Goal: Task Accomplishment & Management: Manage account settings

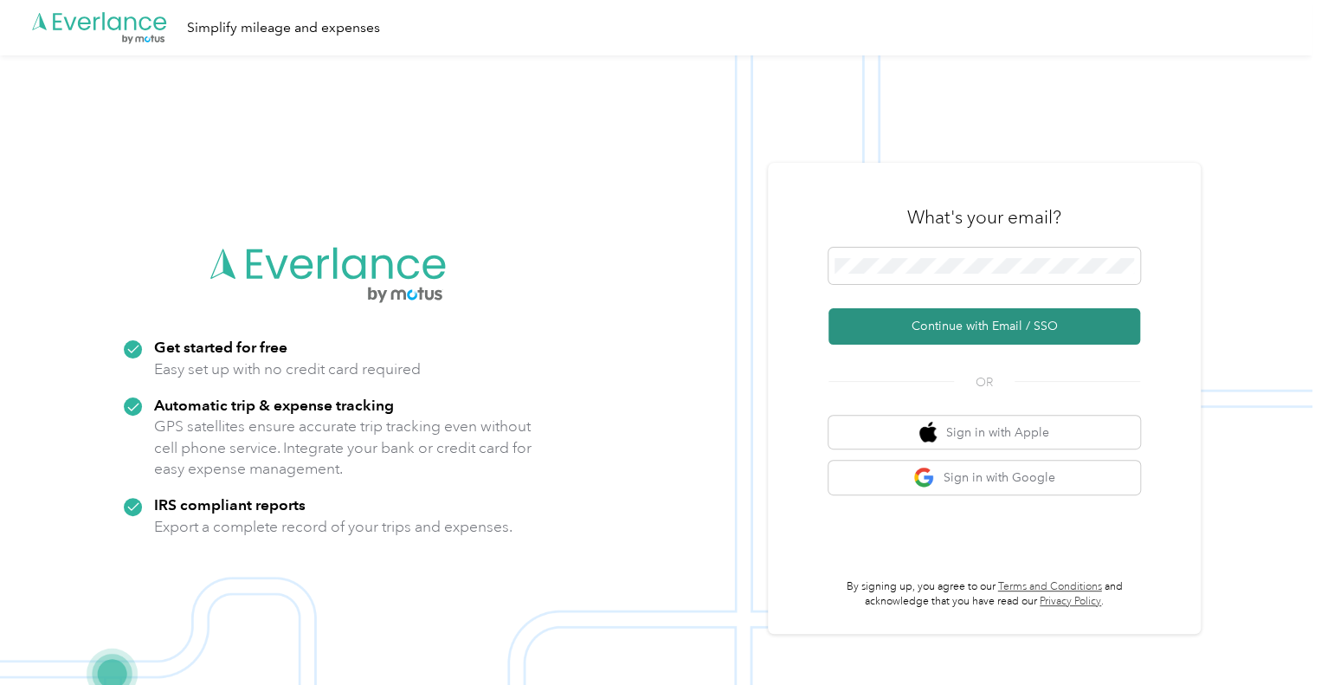
click at [983, 332] on button "Continue with Email / SSO" at bounding box center [984, 326] width 312 height 36
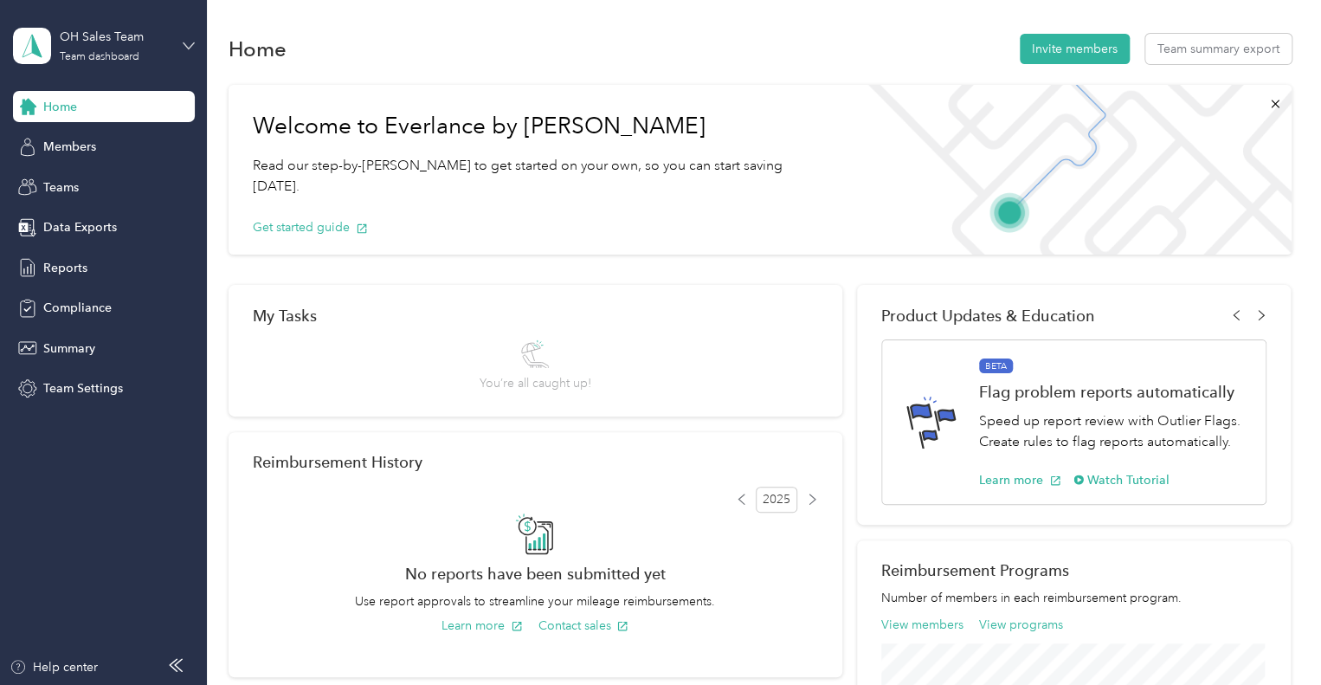
click at [190, 40] on icon at bounding box center [189, 46] width 12 height 12
click at [118, 183] on div "Personal dashboard" at bounding box center [82, 181] width 109 height 18
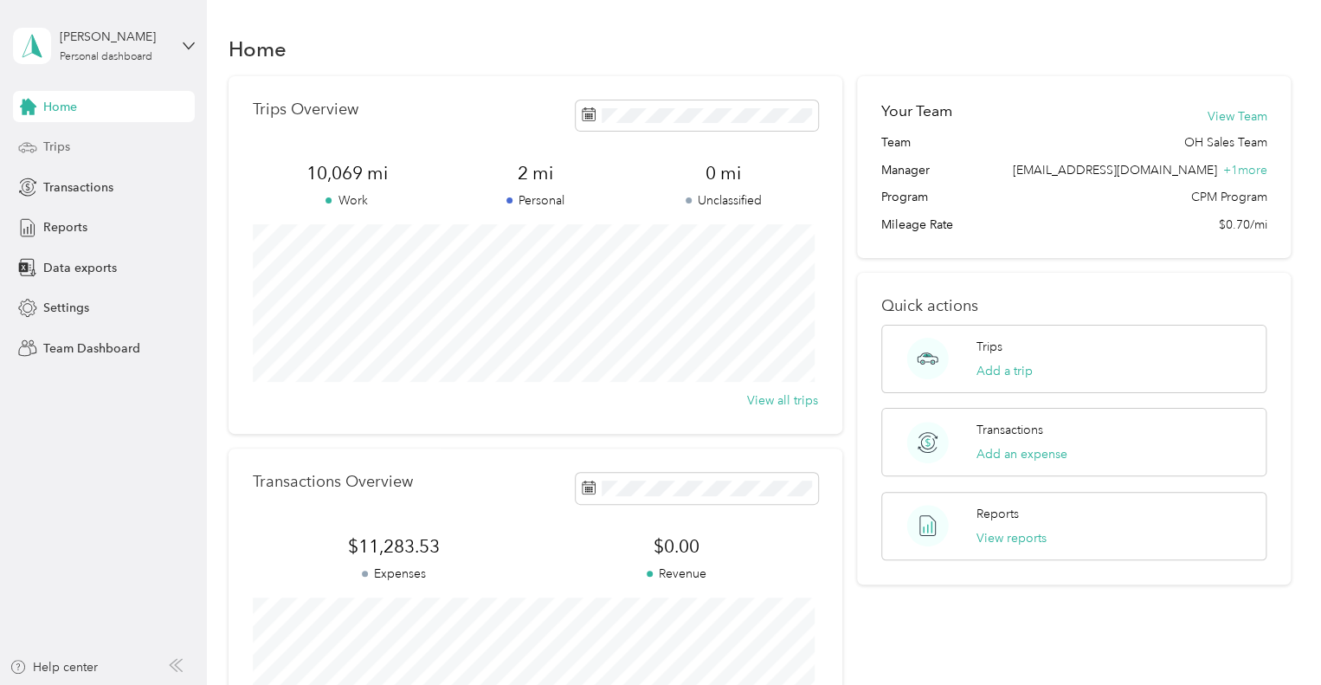
click at [57, 149] on span "Trips" at bounding box center [56, 147] width 27 height 18
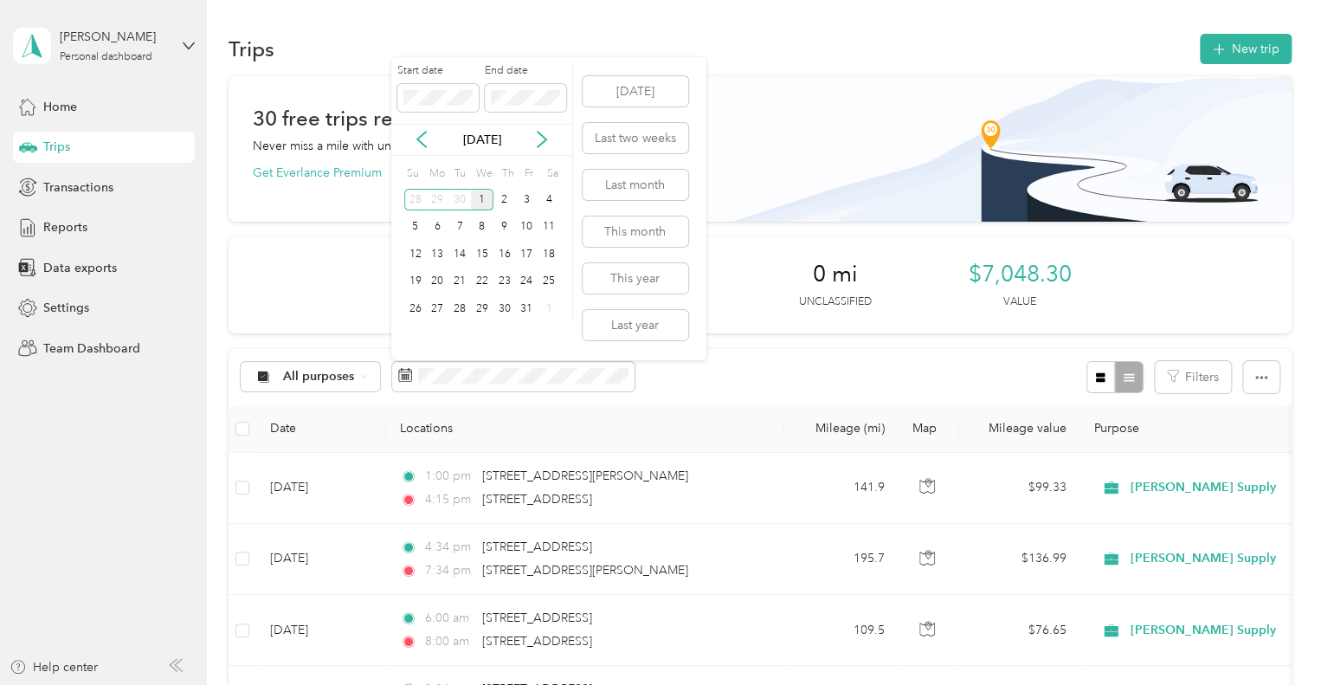
click at [430, 139] on div "[DATE]" at bounding box center [481, 140] width 181 height 18
click at [422, 139] on icon at bounding box center [421, 139] width 17 height 17
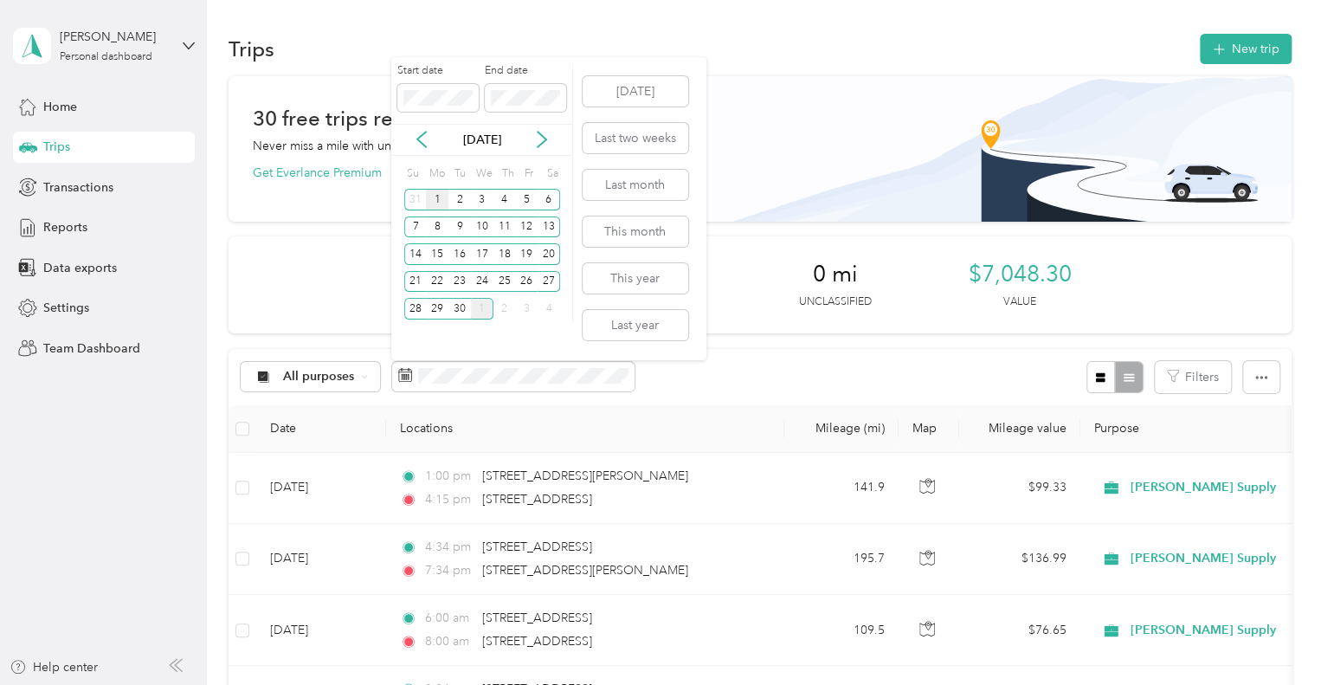
click at [434, 194] on div "1" at bounding box center [437, 200] width 23 height 22
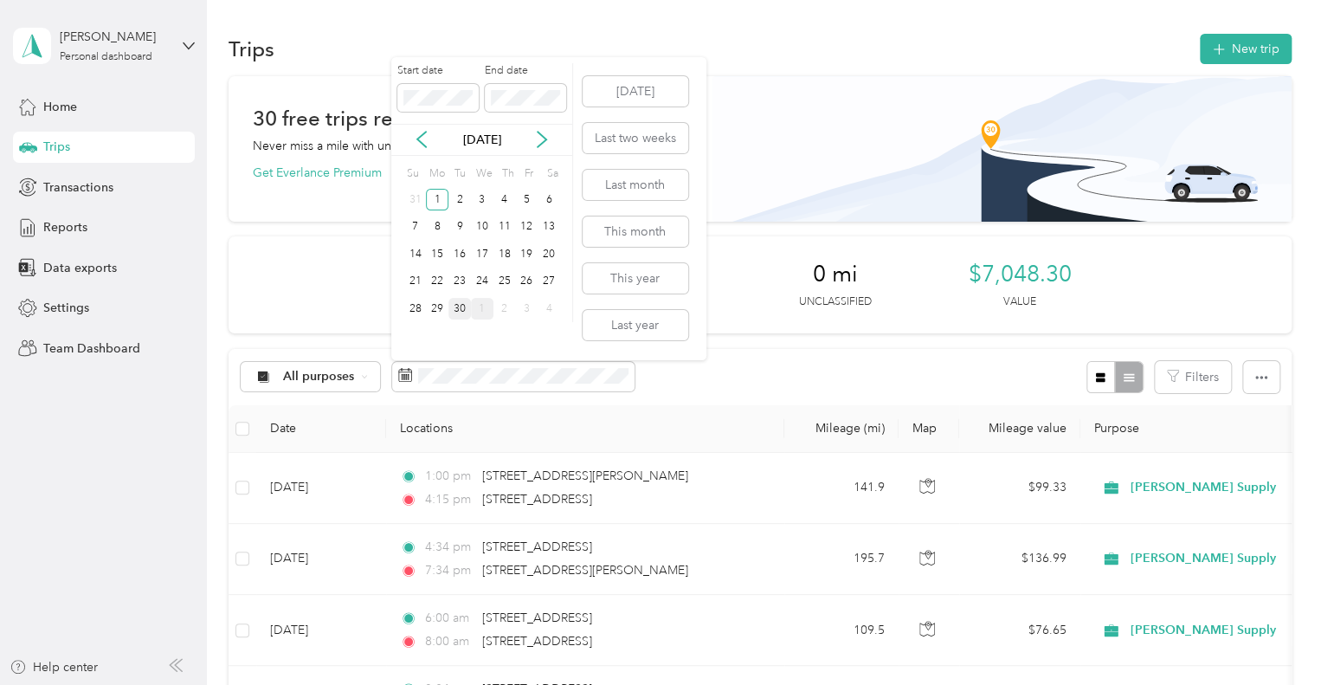
click at [464, 312] on div "30" at bounding box center [459, 309] width 23 height 22
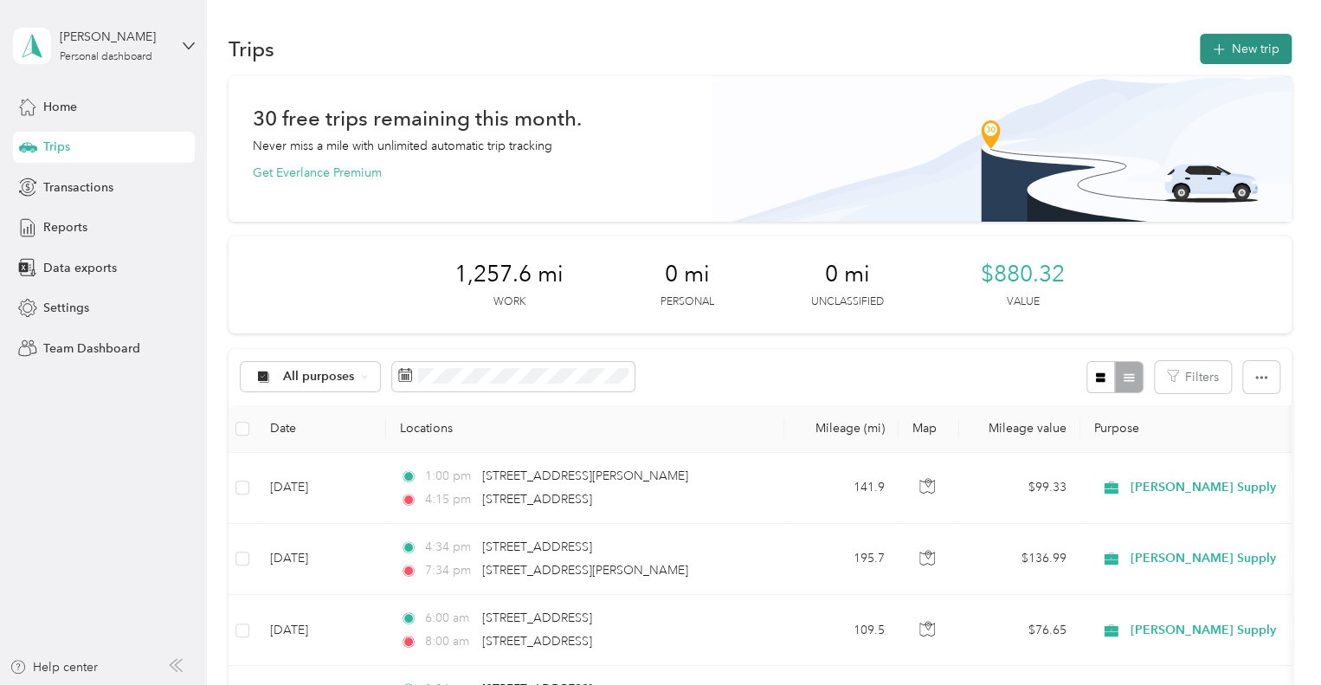
click at [1222, 46] on button "New trip" at bounding box center [1246, 49] width 92 height 30
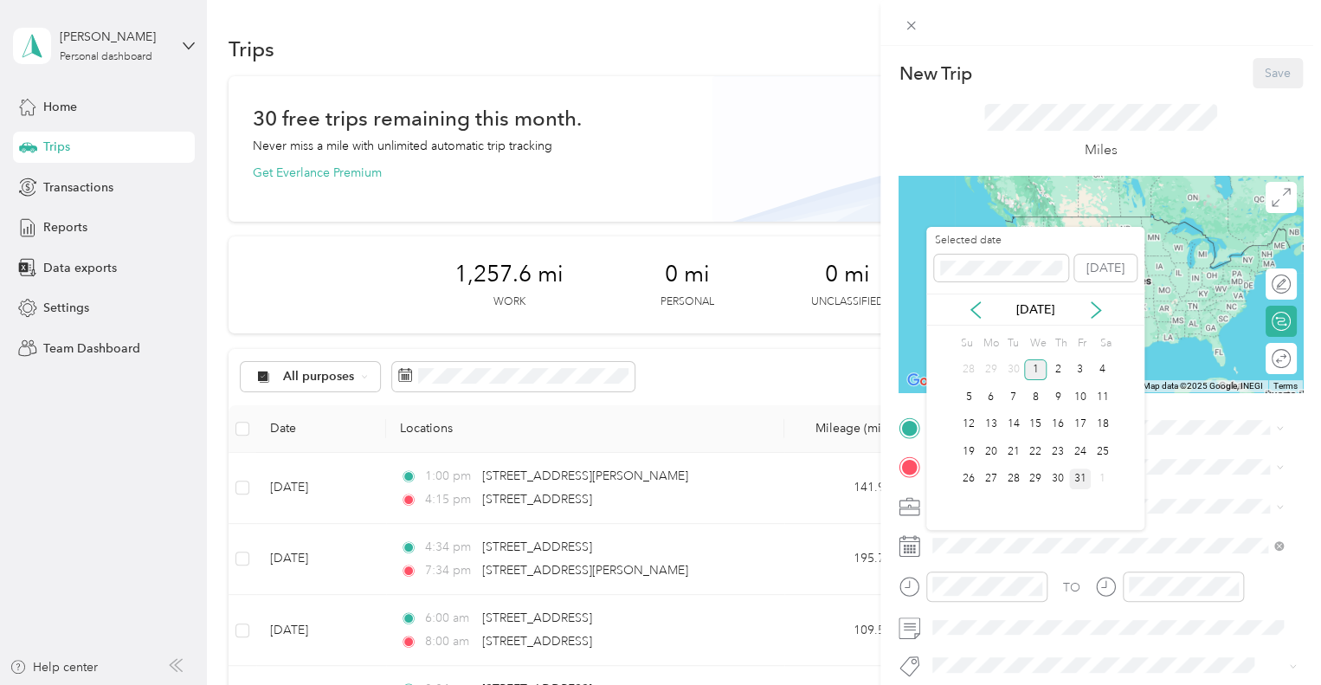
click at [1080, 479] on div "31" at bounding box center [1080, 479] width 23 height 22
click at [971, 307] on icon at bounding box center [975, 309] width 17 height 17
click at [1015, 478] on div "30" at bounding box center [1013, 479] width 23 height 22
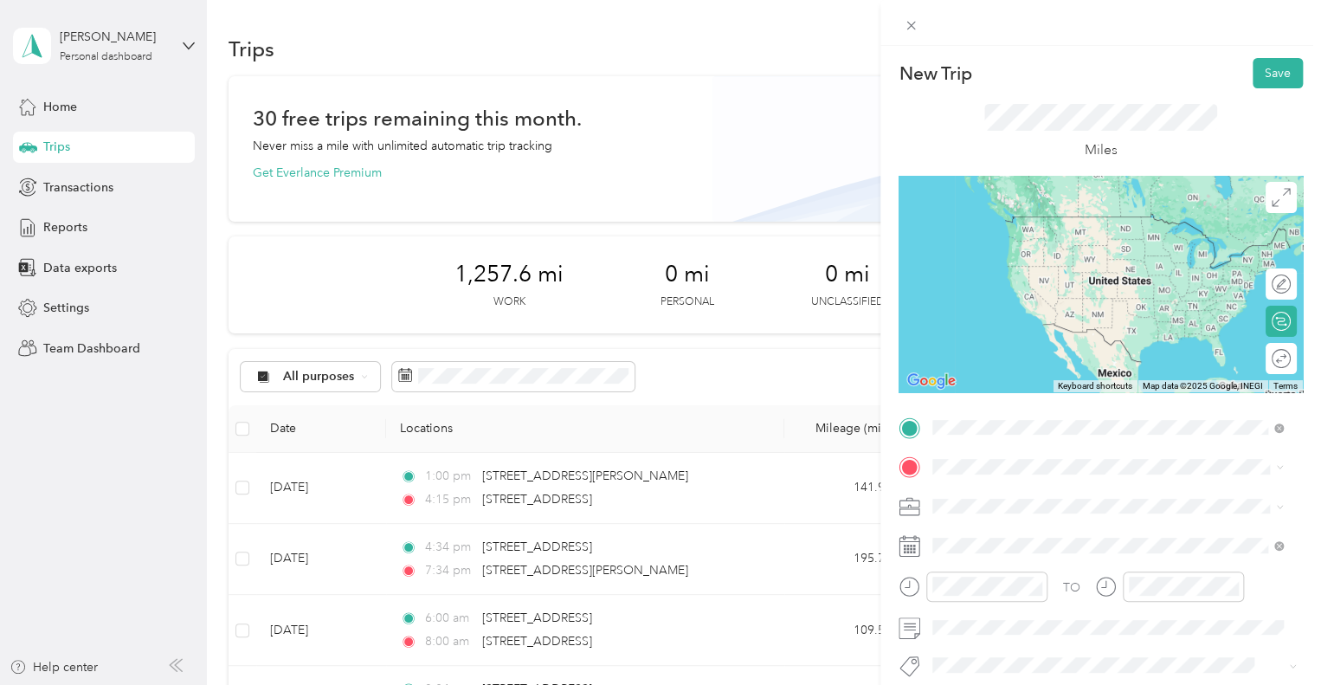
click at [1034, 224] on span "[STREET_ADDRESS][US_STATE]" at bounding box center [1051, 217] width 173 height 16
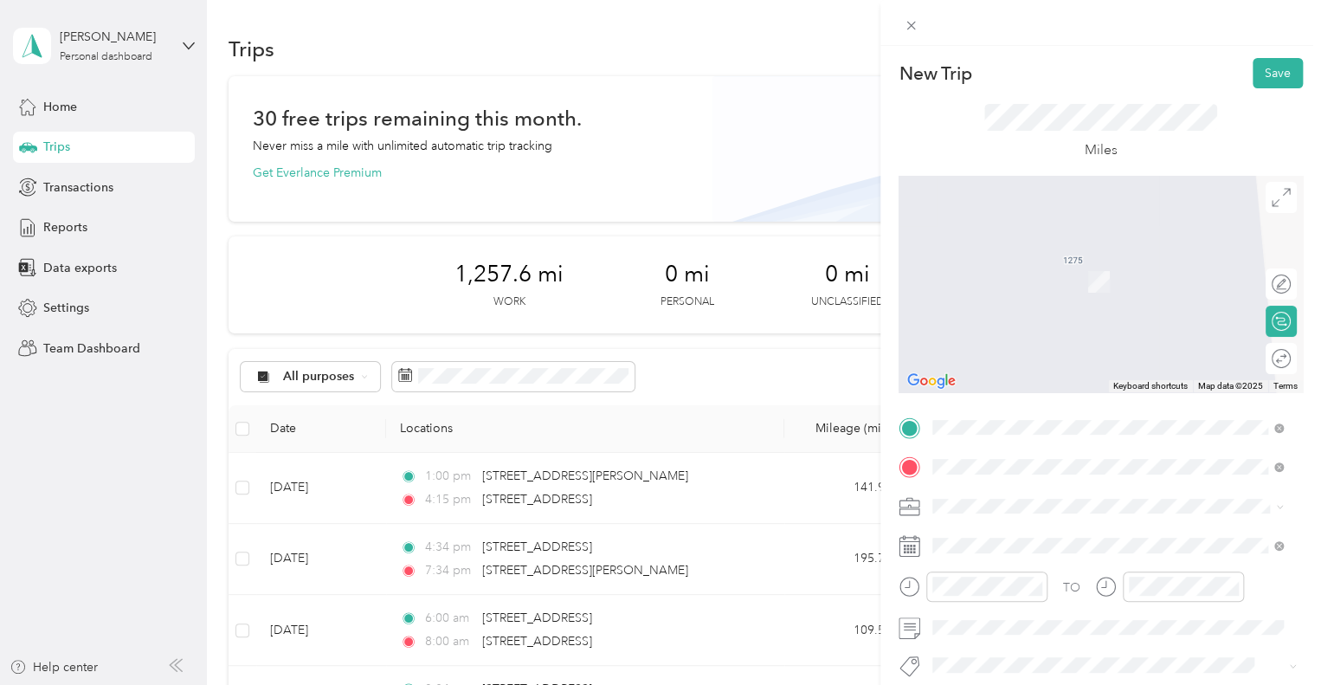
click at [983, 264] on span "[STREET_ADDRESS][US_STATE]" at bounding box center [1051, 256] width 173 height 16
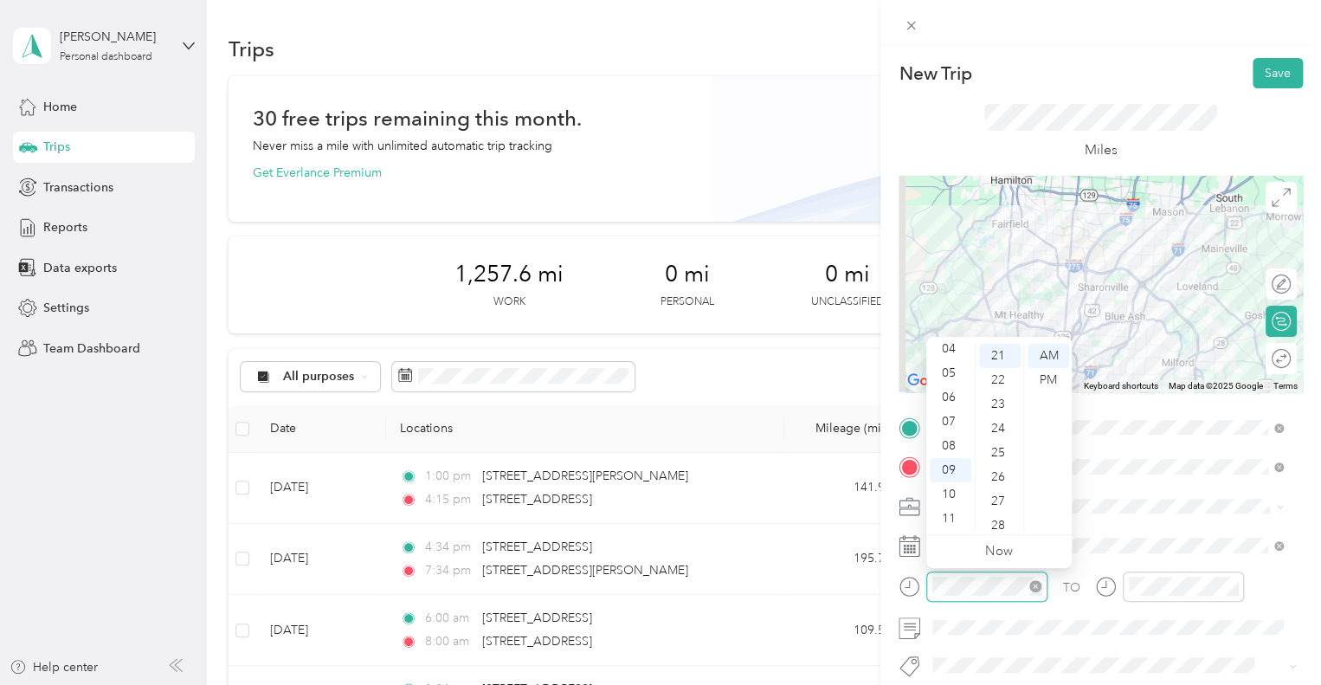
scroll to position [509, 0]
click at [948, 414] on div "07" at bounding box center [951, 421] width 42 height 24
click at [997, 354] on div "21" at bounding box center [1000, 356] width 42 height 24
click at [1048, 348] on div "AM" at bounding box center [1049, 356] width 42 height 24
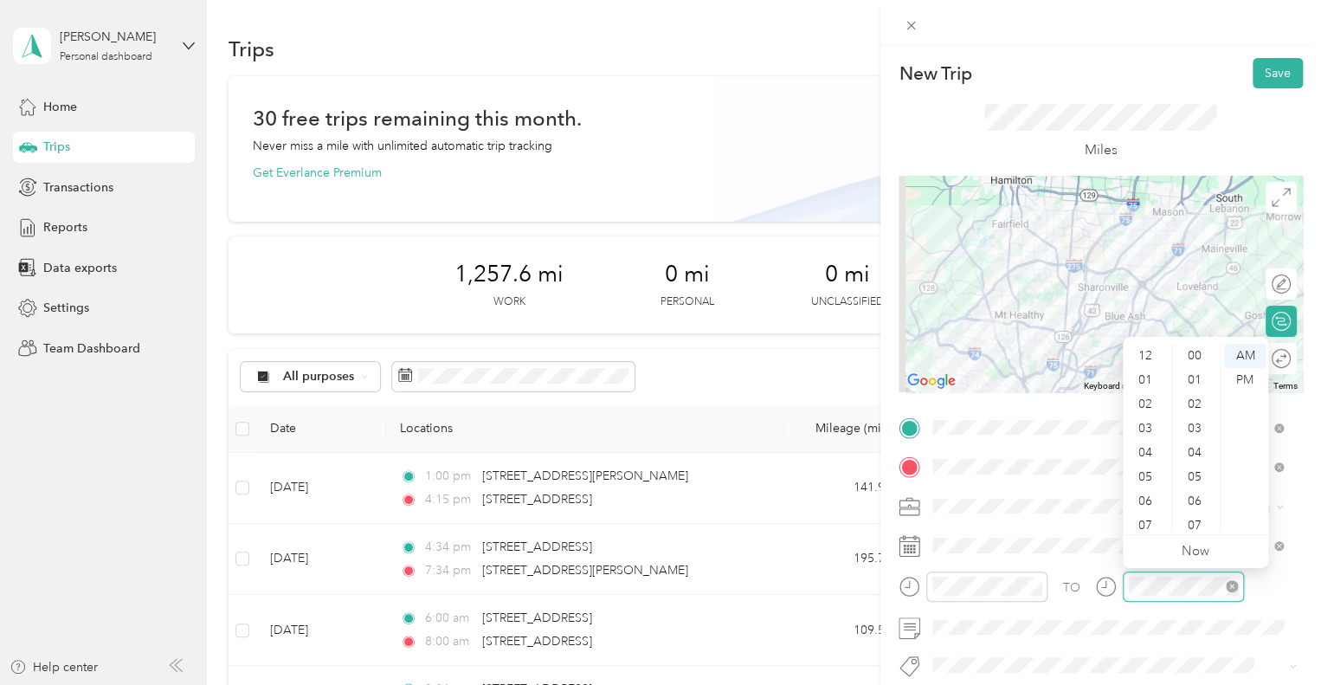
scroll to position [104, 0]
click at [1147, 441] on div "08" at bounding box center [1147, 446] width 42 height 24
click at [1192, 359] on div "00" at bounding box center [1197, 356] width 42 height 24
click at [1245, 356] on div "AM" at bounding box center [1245, 356] width 42 height 24
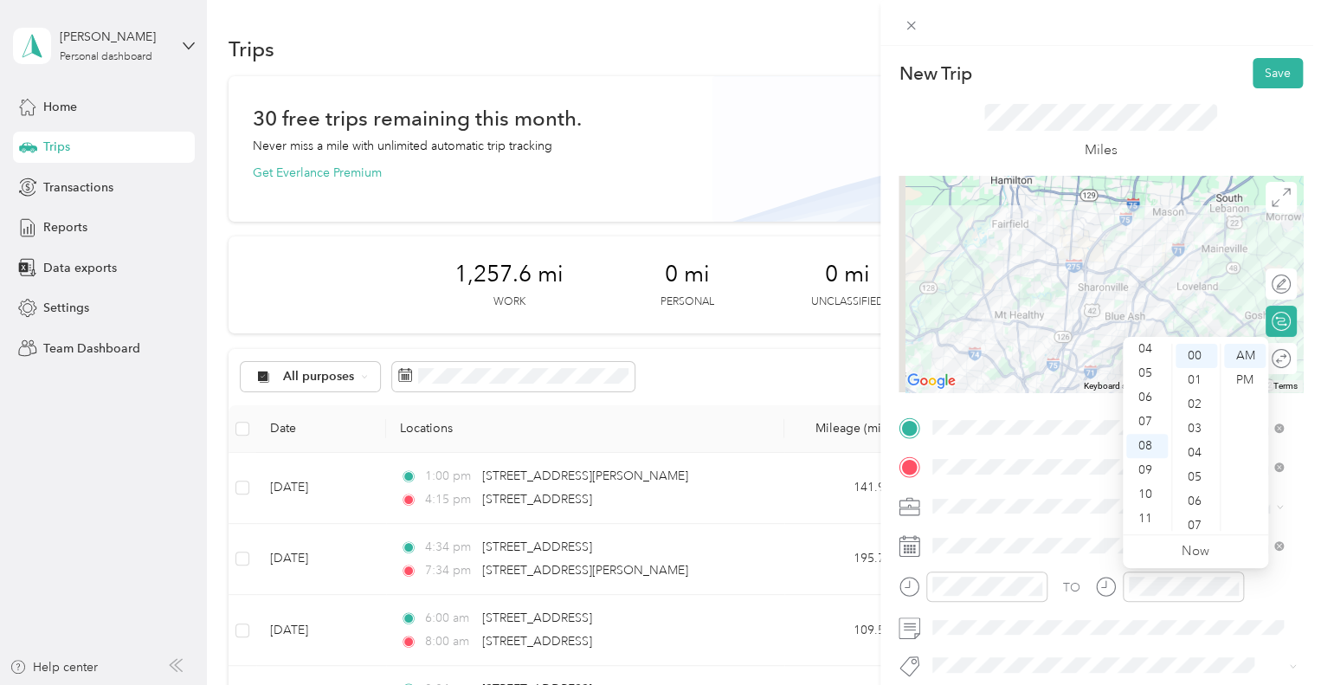
click at [1219, 129] on div "Miles" at bounding box center [1101, 131] width 404 height 87
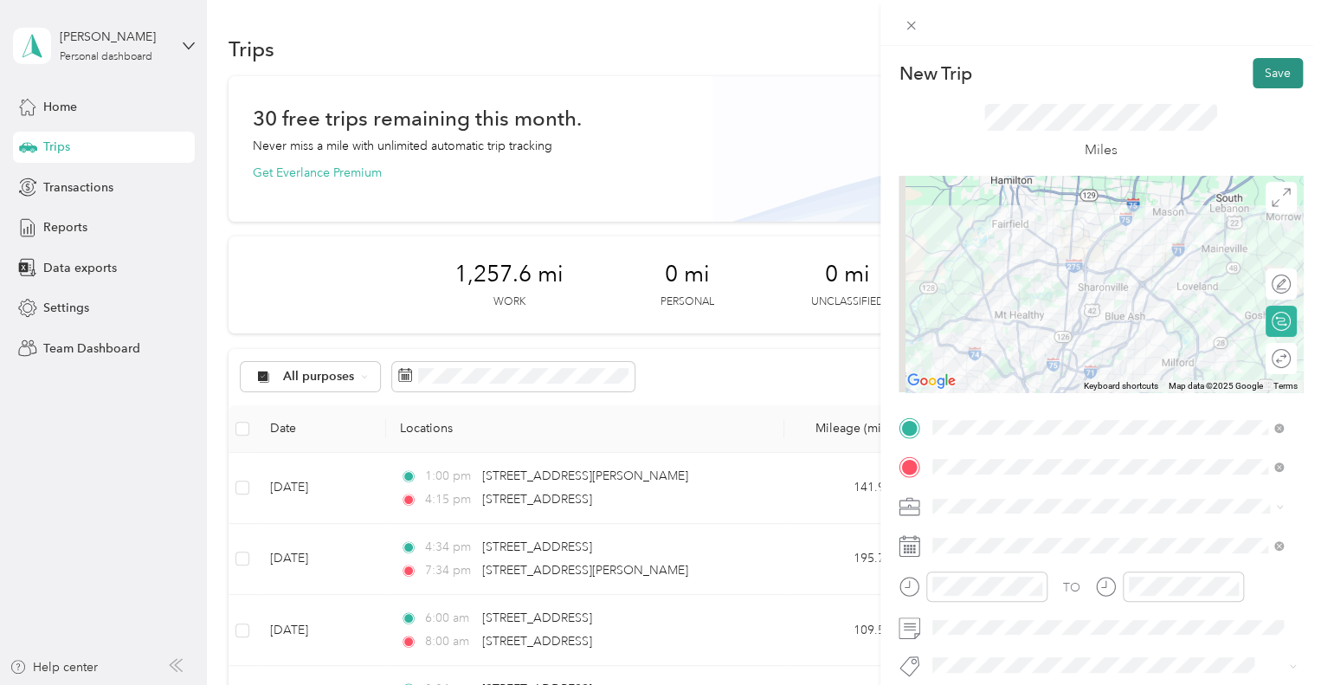
click at [1260, 71] on button "Save" at bounding box center [1278, 73] width 50 height 30
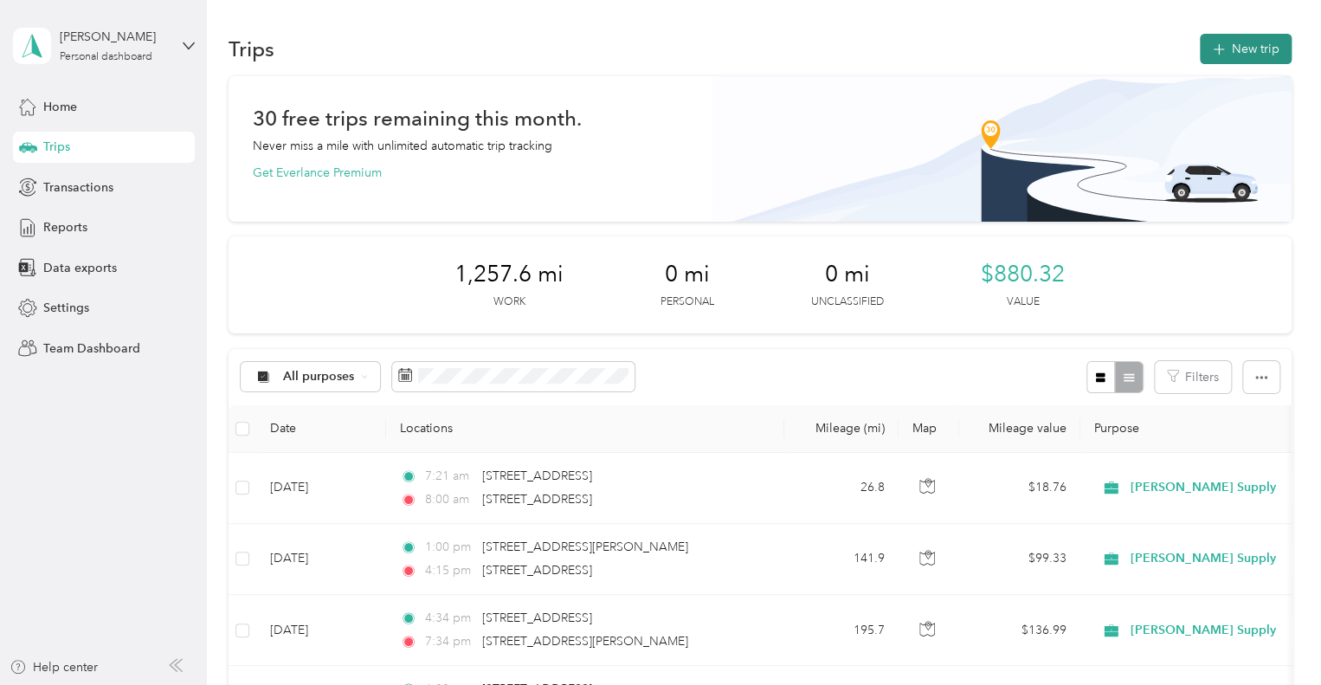
click at [1210, 48] on icon "button" at bounding box center [1218, 50] width 20 height 20
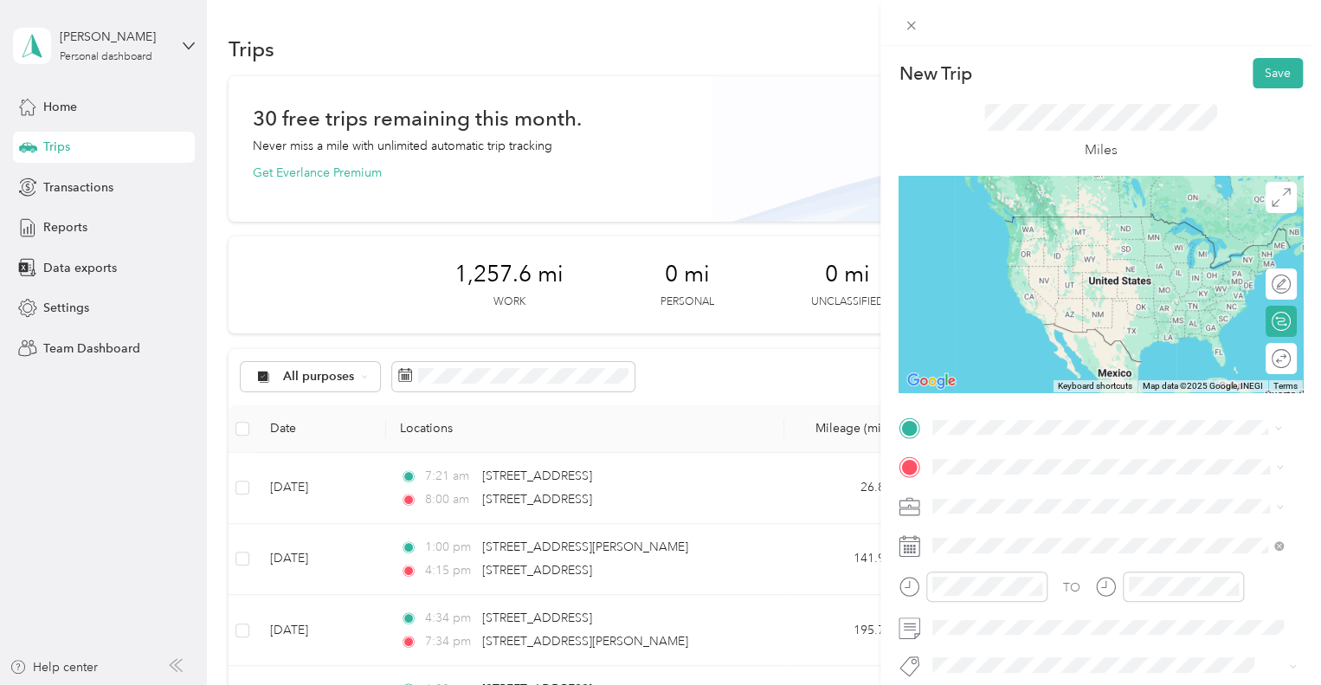
click at [1022, 210] on span "[STREET_ADDRESS][US_STATE]" at bounding box center [1051, 217] width 173 height 16
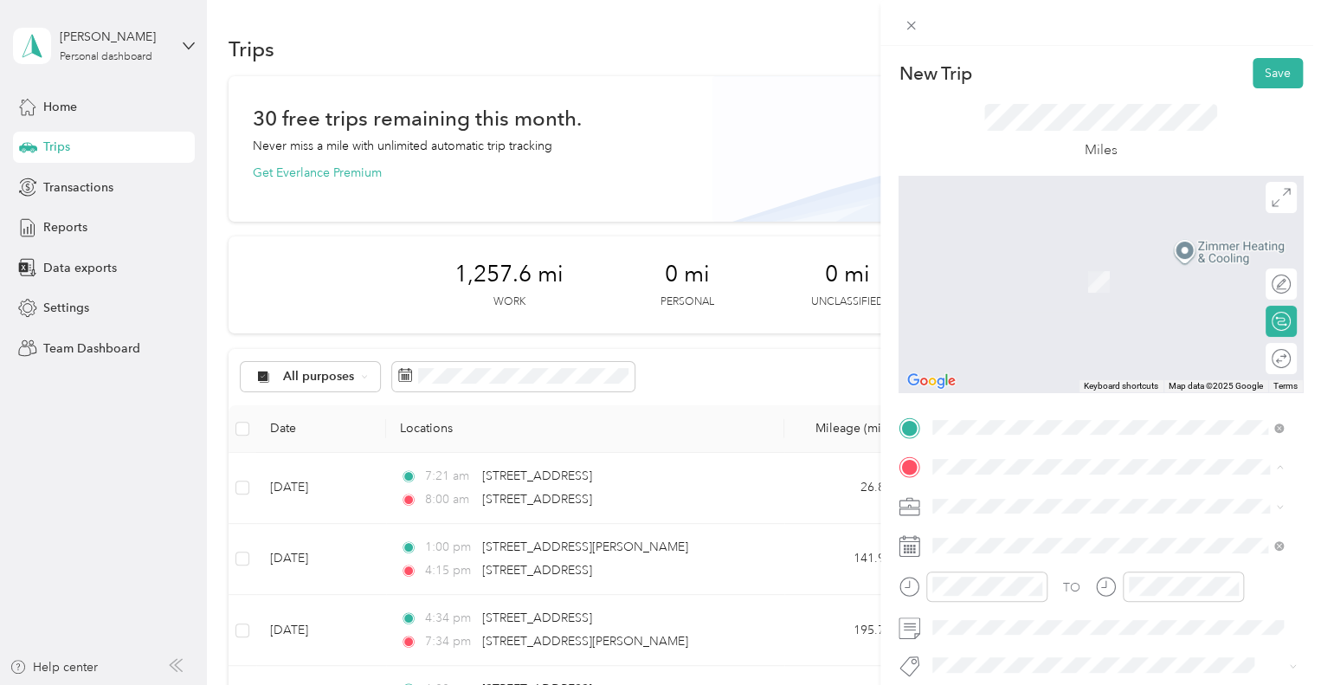
click at [1031, 264] on span "[STREET_ADDRESS][US_STATE]" at bounding box center [1051, 256] width 173 height 16
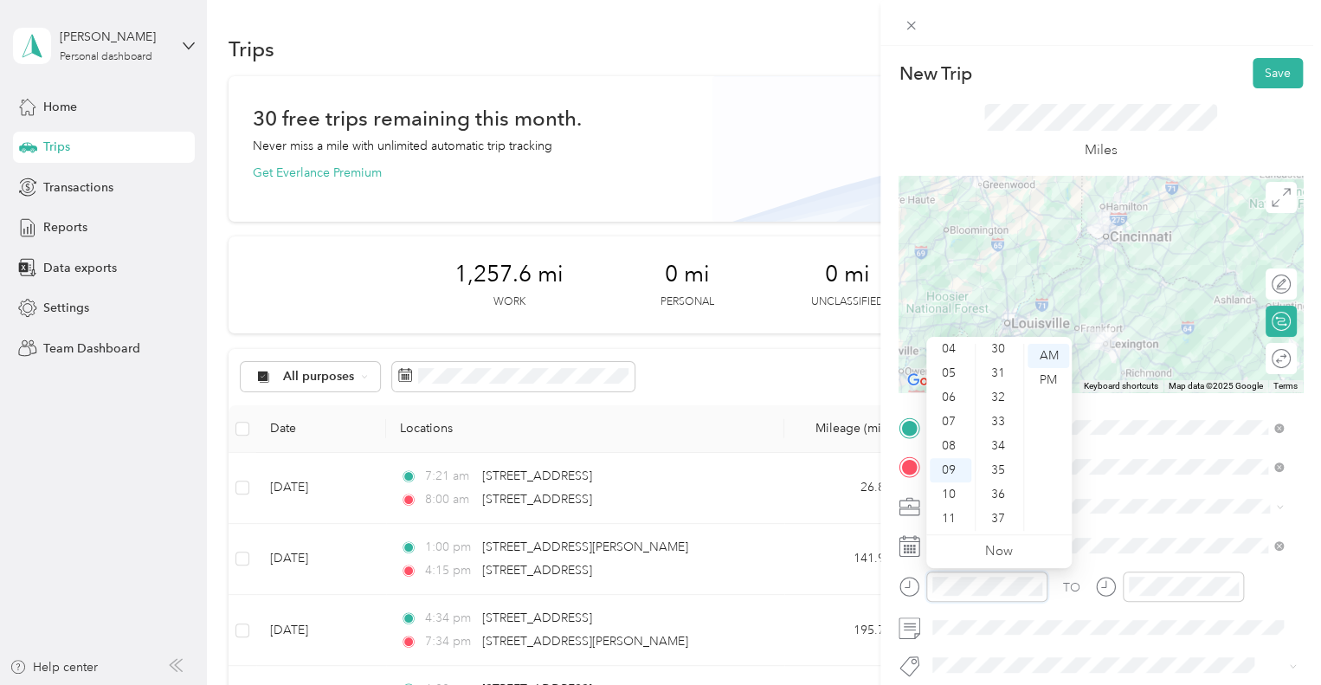
scroll to position [880, 0]
click at [950, 470] on div "09" at bounding box center [951, 470] width 42 height 24
click at [996, 353] on div "00" at bounding box center [1000, 356] width 42 height 24
click at [1039, 353] on div "AM" at bounding box center [1049, 356] width 42 height 24
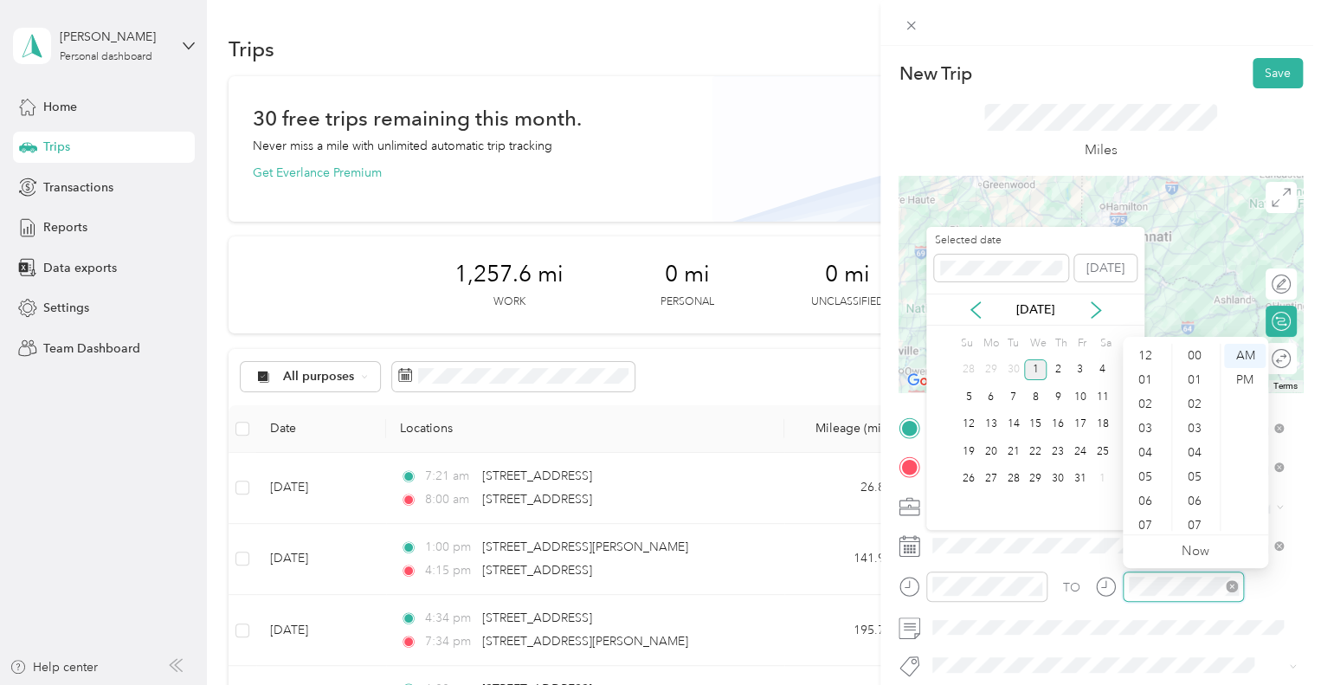
scroll to position [104, 0]
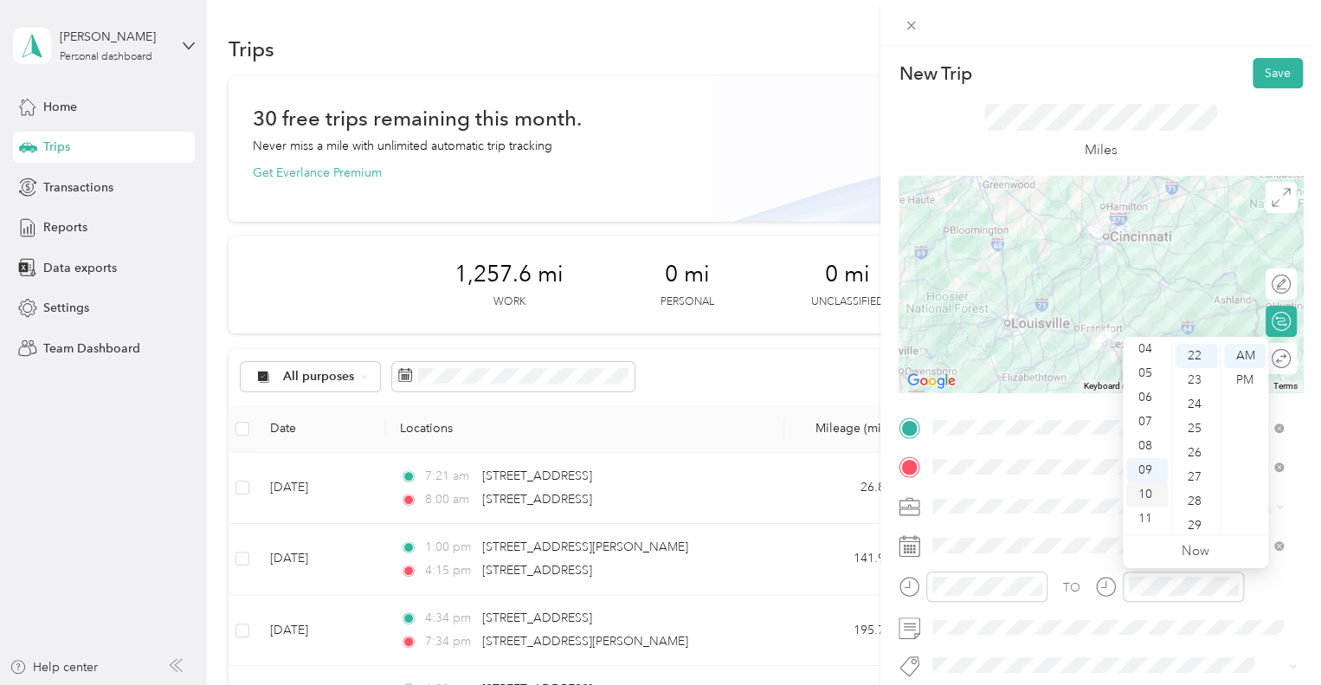
click at [1148, 488] on div "10" at bounding box center [1147, 494] width 42 height 24
click at [1188, 466] on div "30" at bounding box center [1197, 463] width 42 height 24
click at [1233, 356] on div "AM" at bounding box center [1245, 356] width 42 height 24
click at [1198, 93] on div "Miles" at bounding box center [1101, 131] width 404 height 87
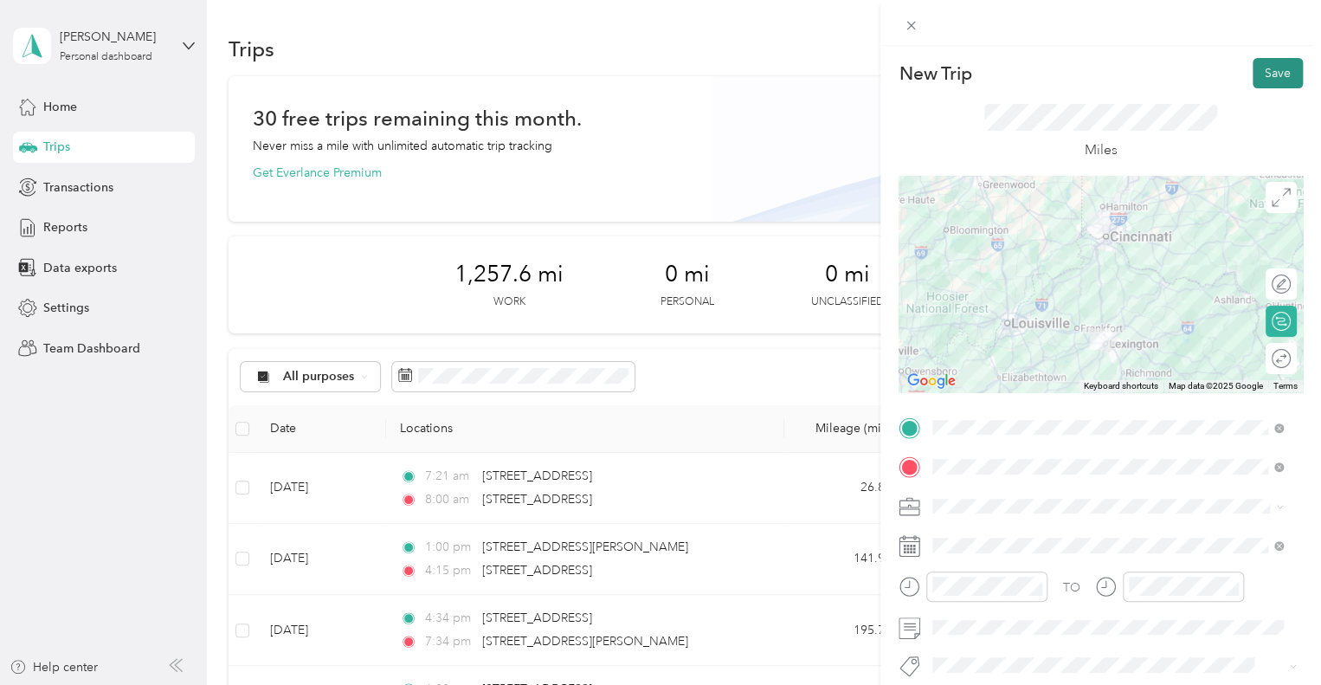
click at [1264, 70] on button "Save" at bounding box center [1278, 73] width 50 height 30
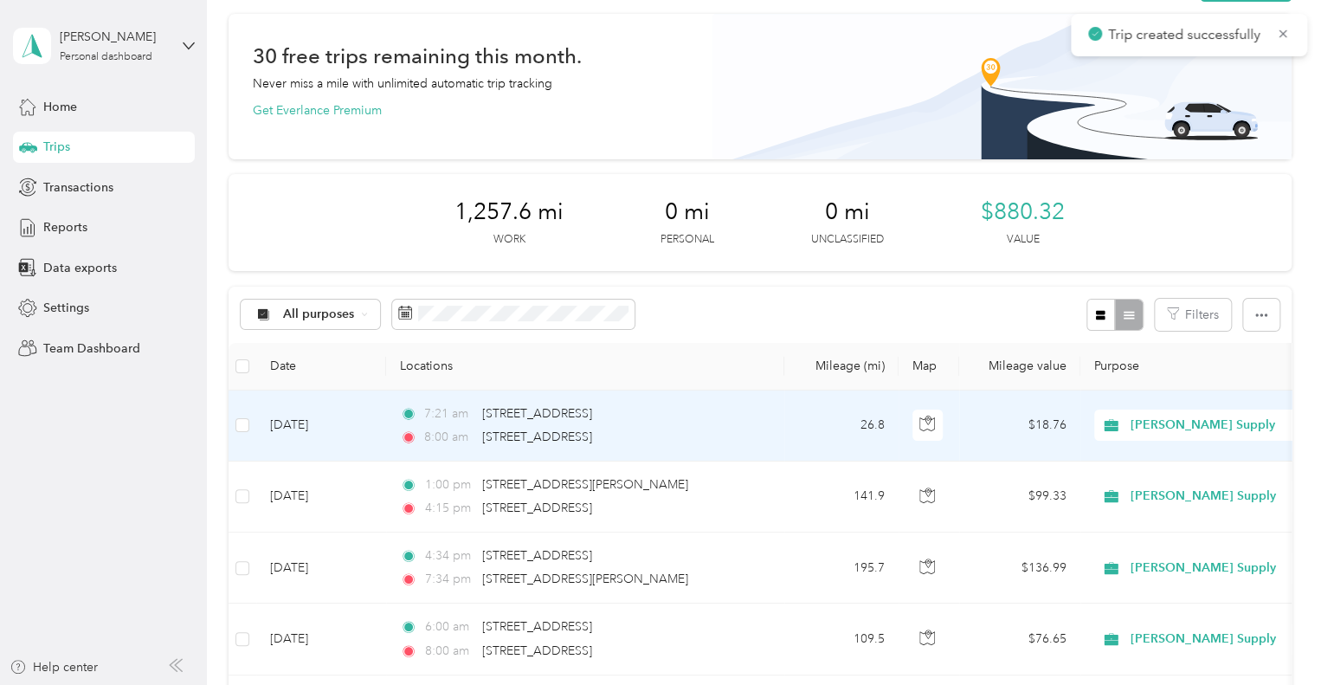
scroll to position [173, 0]
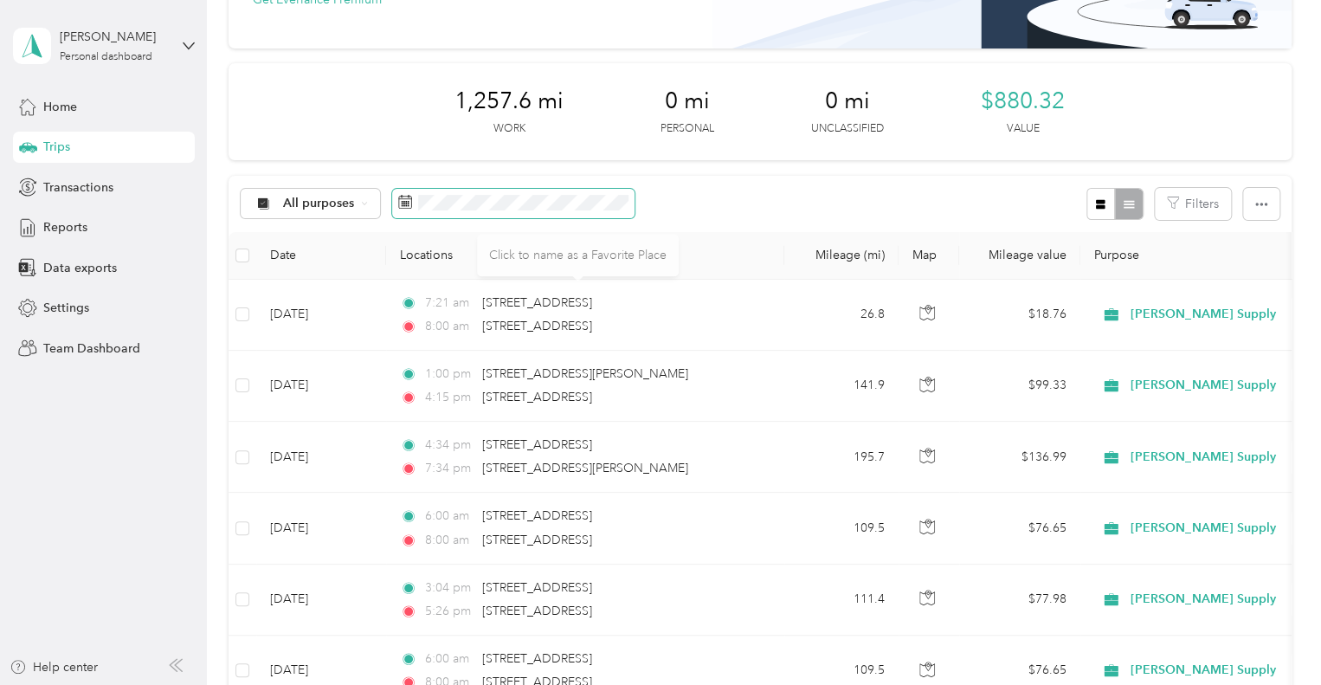
click at [516, 210] on span at bounding box center [513, 203] width 242 height 29
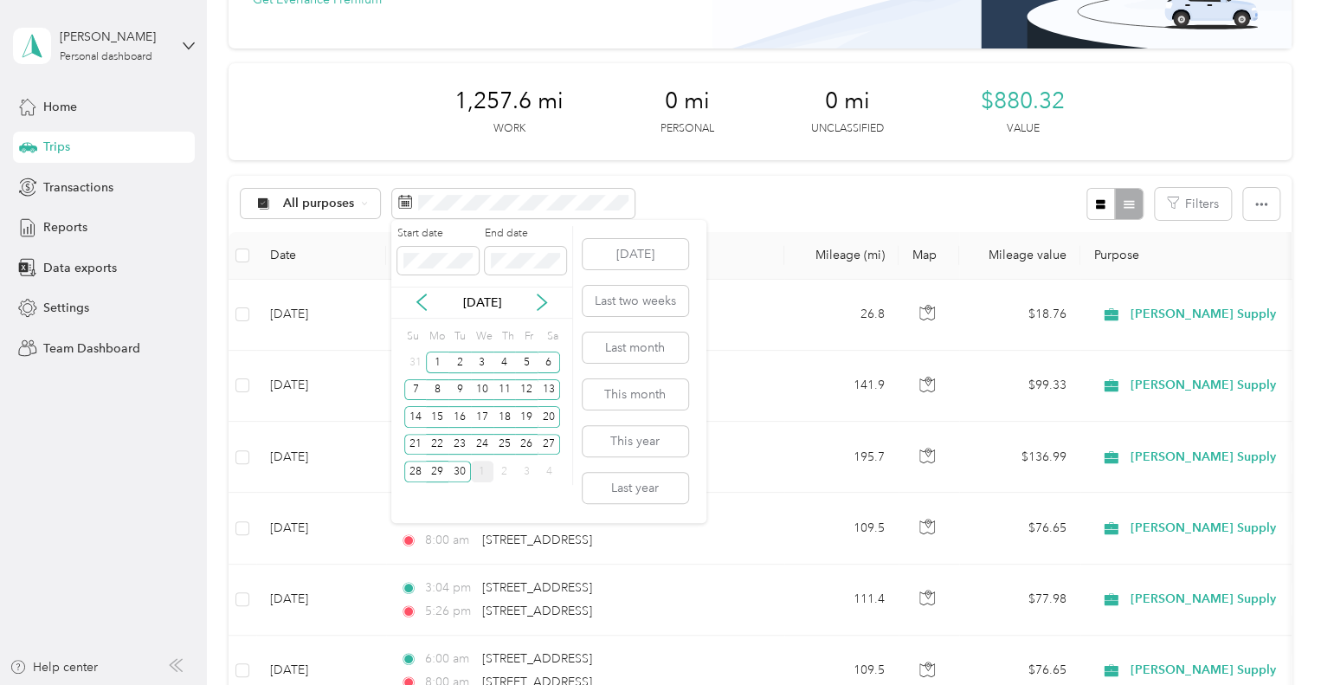
click at [484, 473] on div "1" at bounding box center [482, 472] width 23 height 22
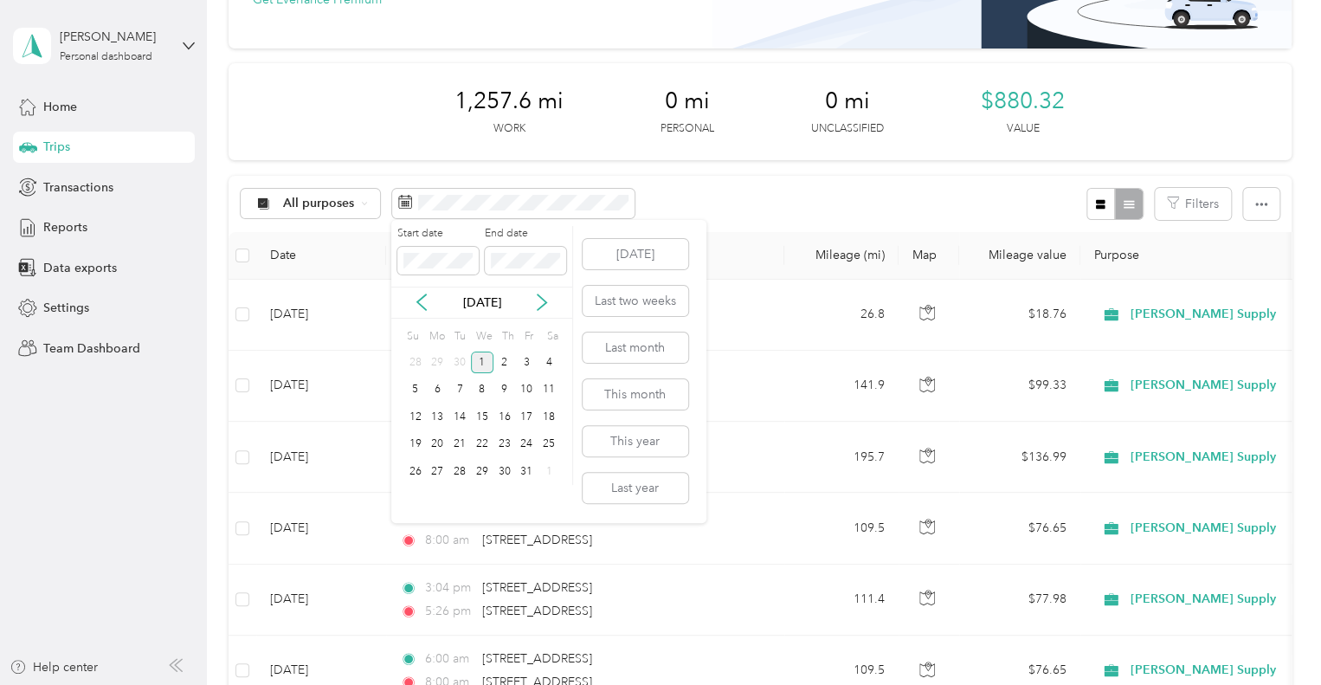
click at [488, 356] on div "1" at bounding box center [482, 362] width 23 height 22
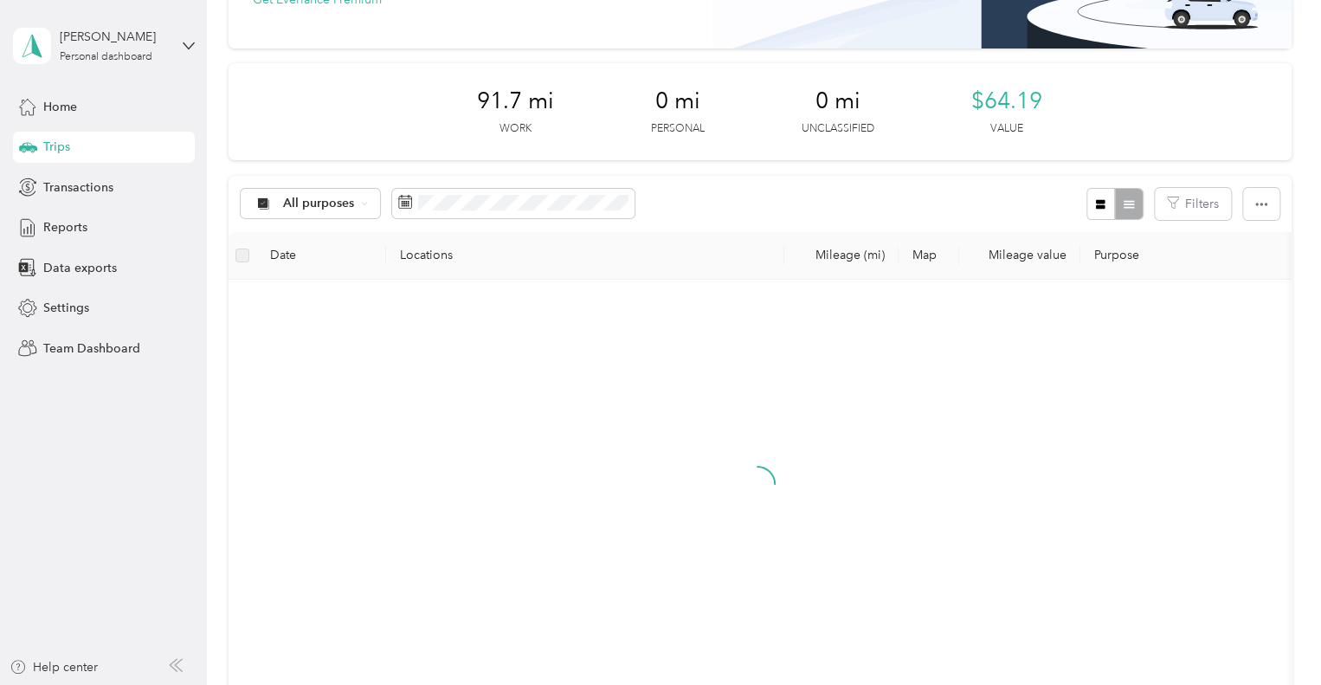
scroll to position [151, 0]
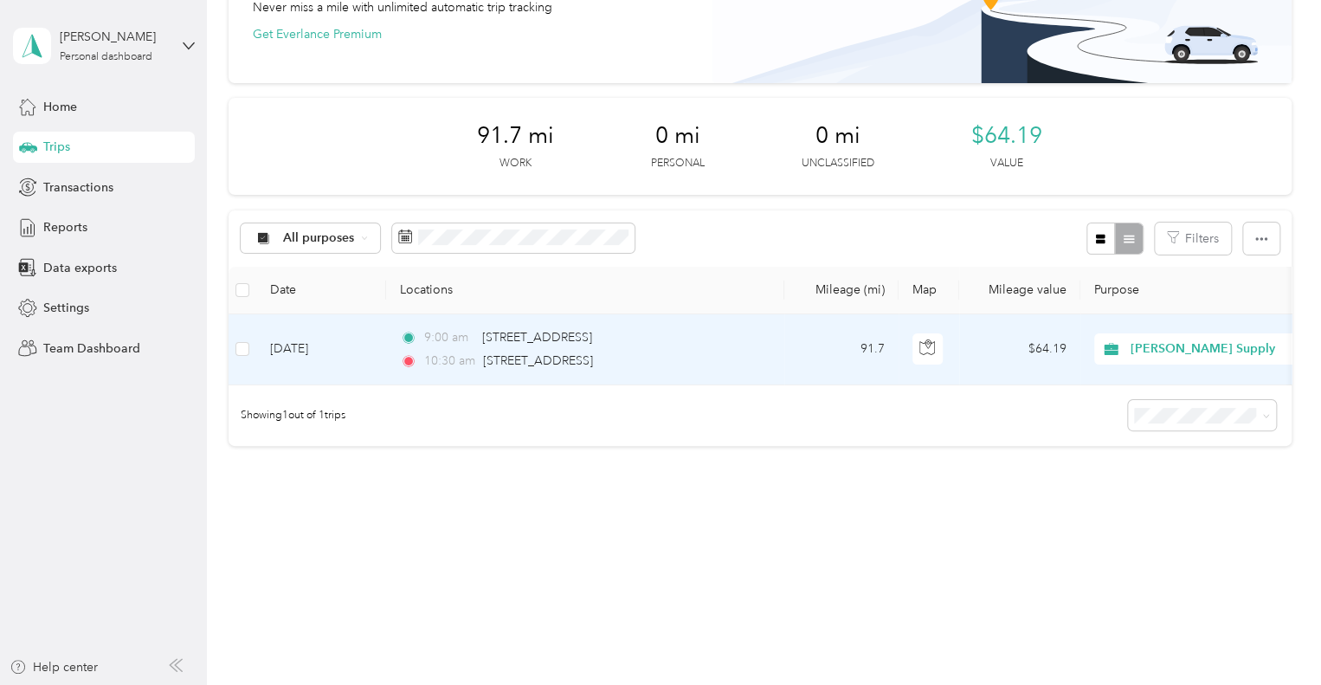
click at [305, 329] on td "[DATE]" at bounding box center [321, 349] width 130 height 71
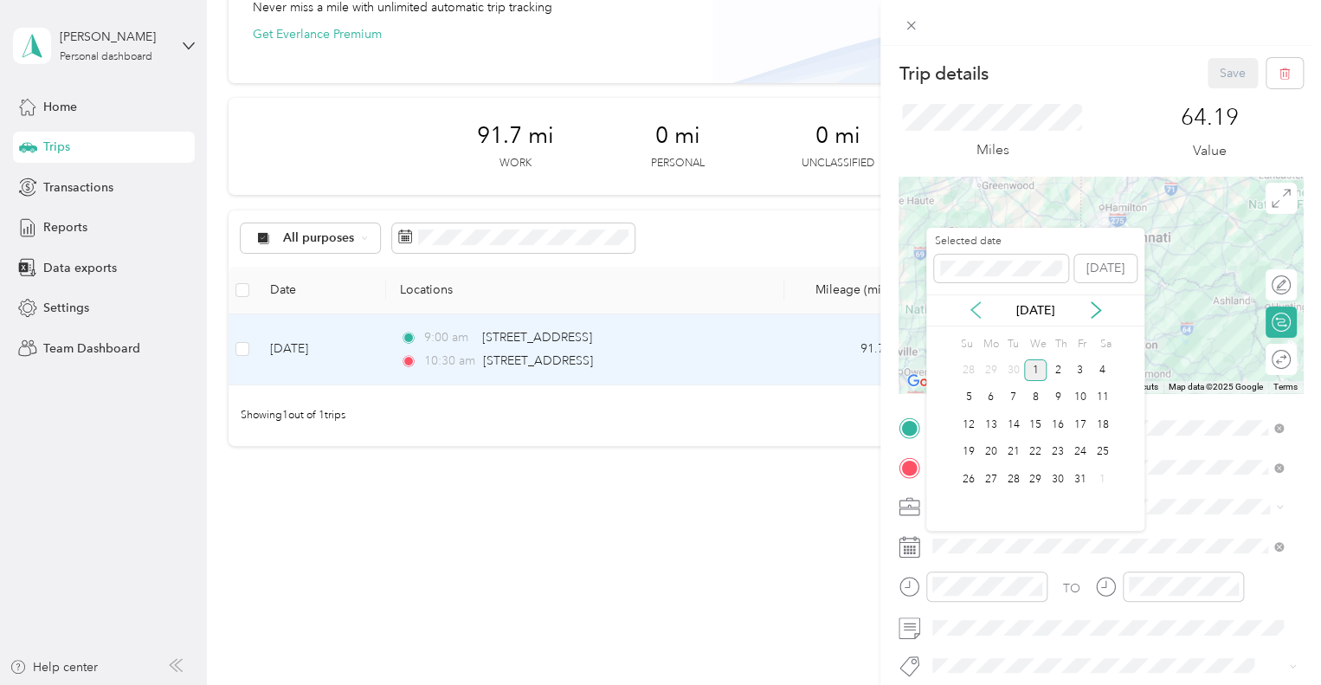
click at [975, 311] on icon at bounding box center [975, 309] width 17 height 17
click at [1011, 478] on div "30" at bounding box center [1013, 479] width 23 height 22
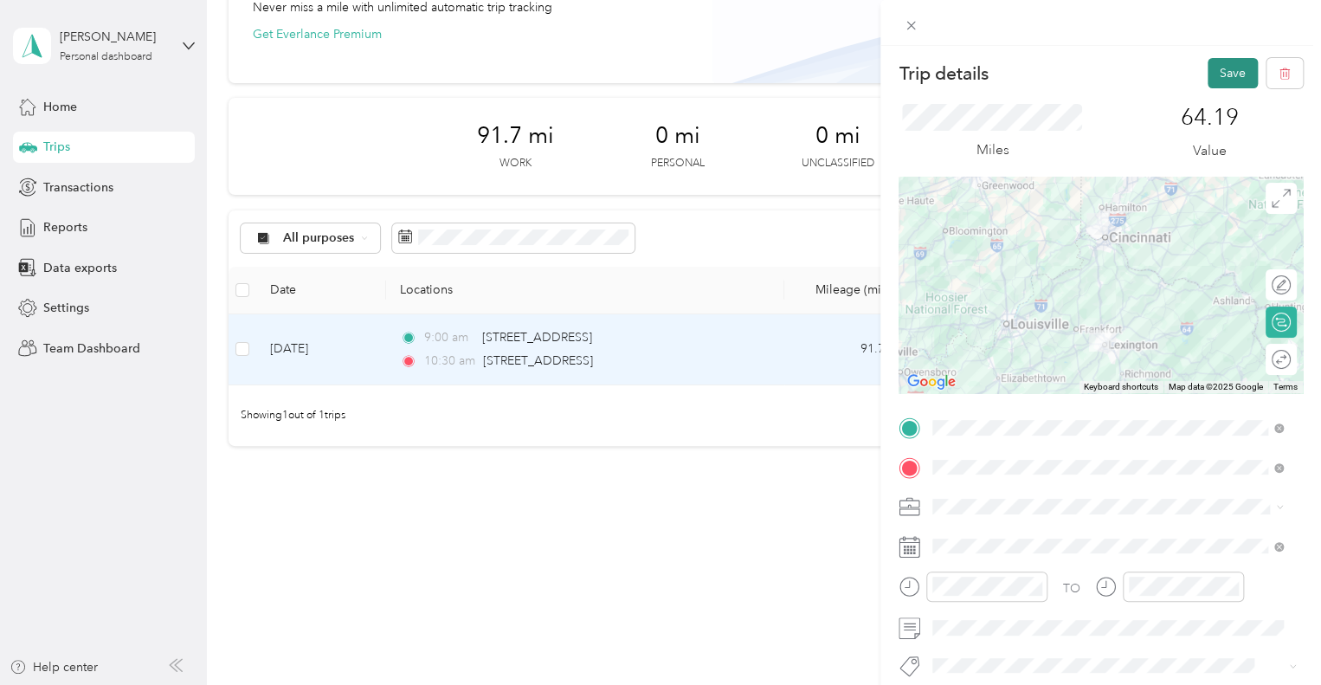
click at [1215, 71] on button "Save" at bounding box center [1233, 73] width 50 height 30
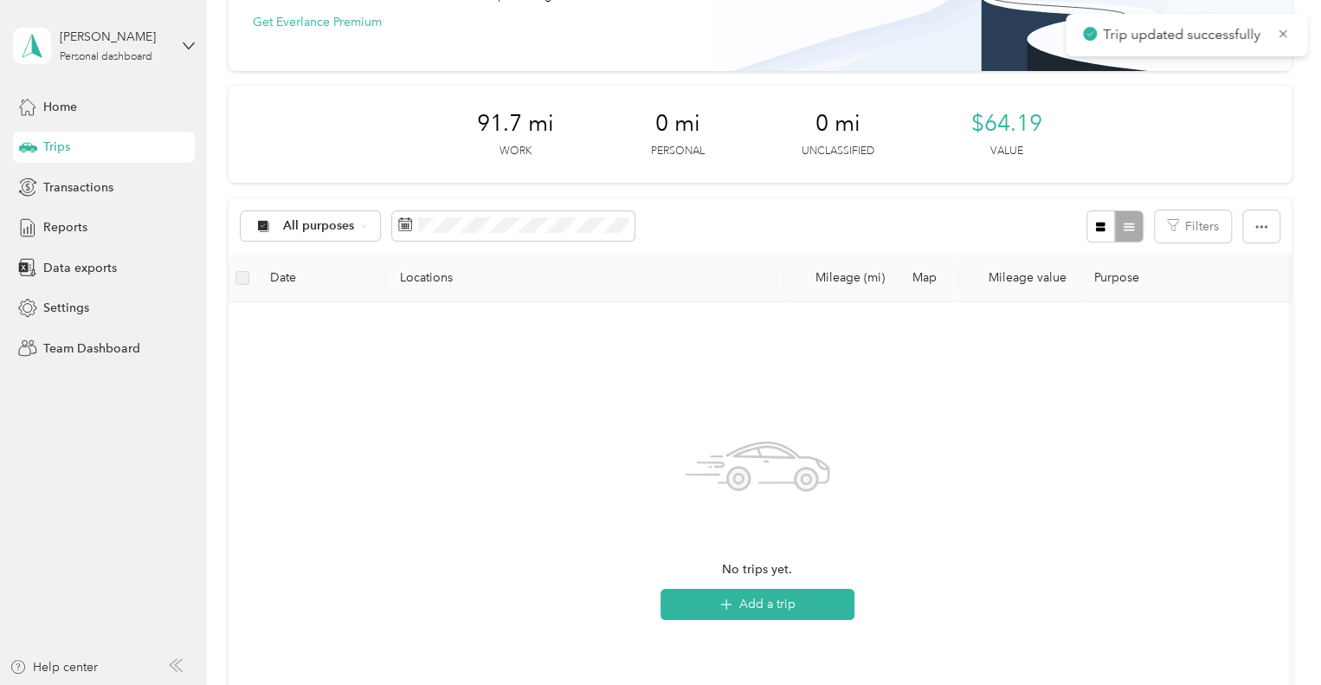
scroll to position [173, 0]
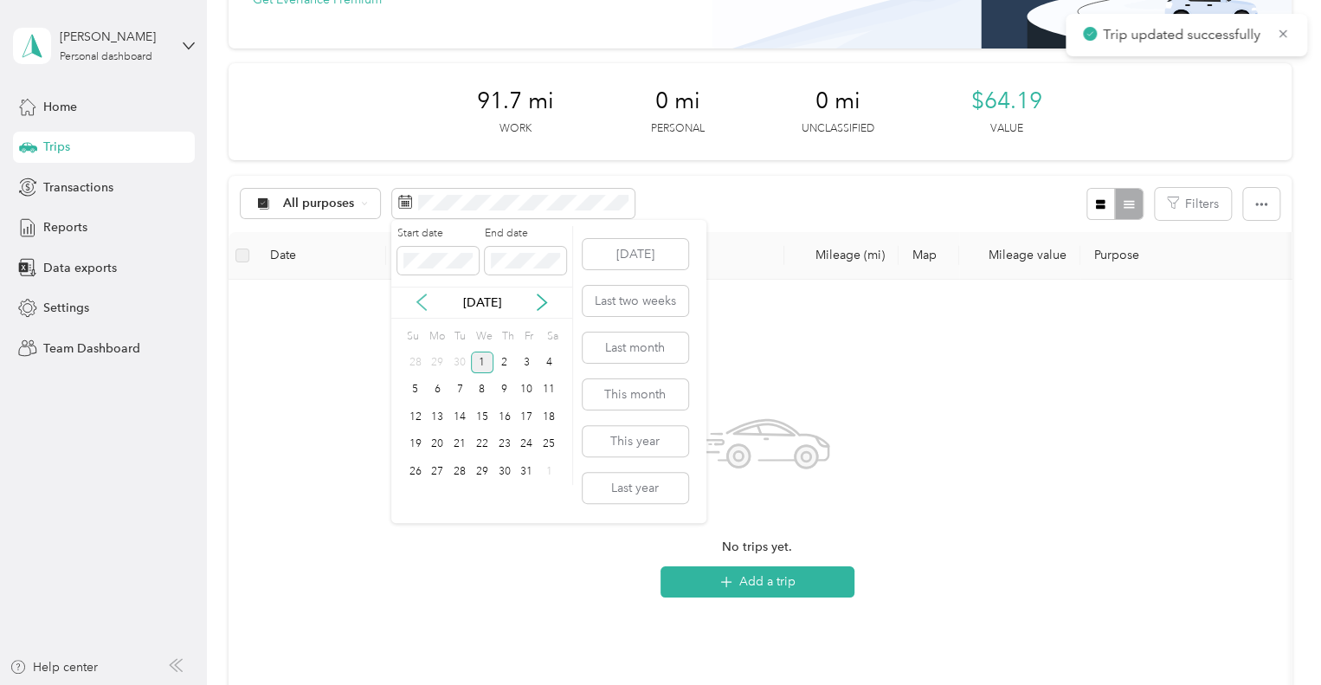
click at [422, 307] on icon at bounding box center [421, 301] width 17 height 17
click at [437, 365] on div "1" at bounding box center [437, 362] width 23 height 22
click at [462, 474] on div "30" at bounding box center [459, 472] width 23 height 22
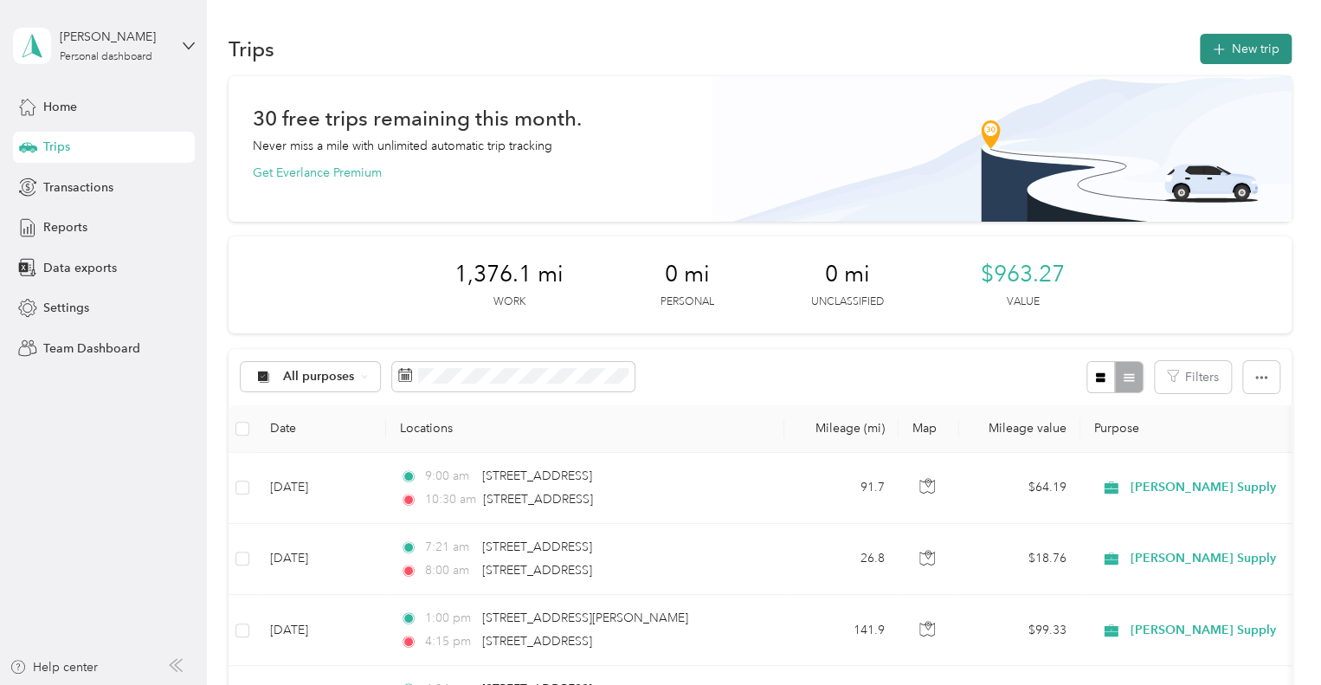
click at [1226, 49] on button "New trip" at bounding box center [1246, 49] width 92 height 30
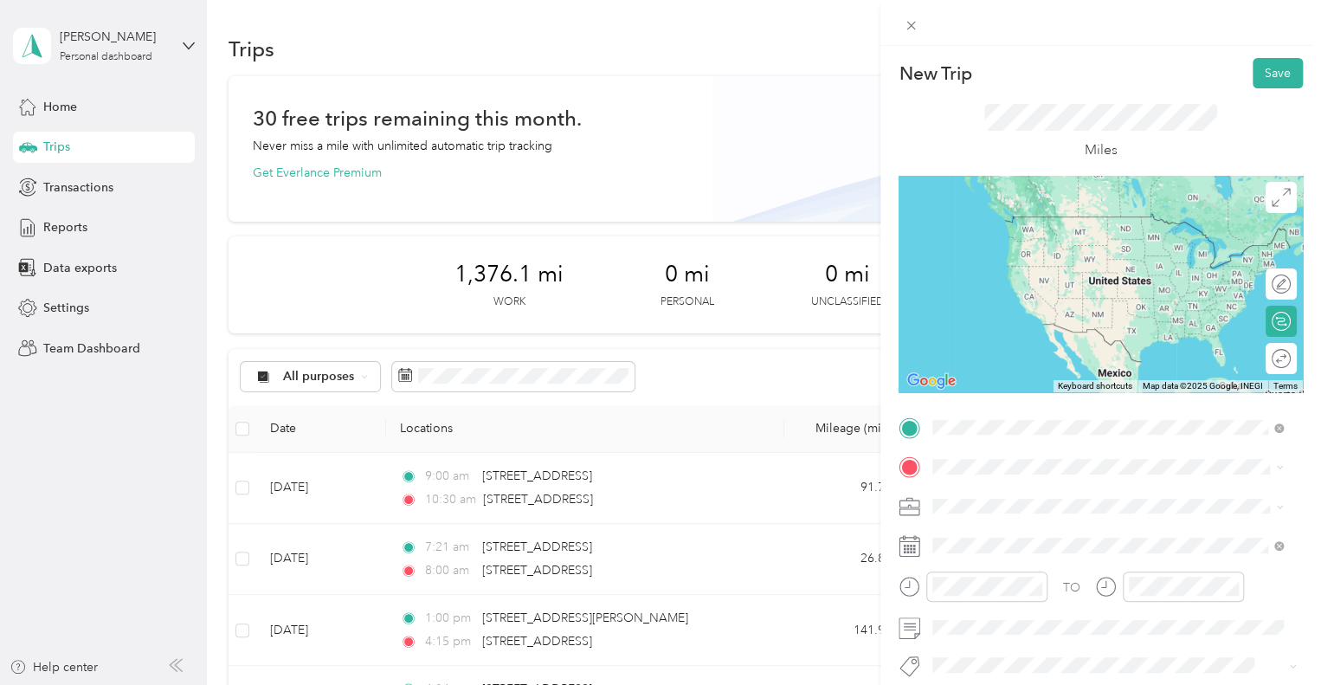
click at [1092, 221] on span "[STREET_ADDRESS][US_STATE]" at bounding box center [1051, 217] width 173 height 16
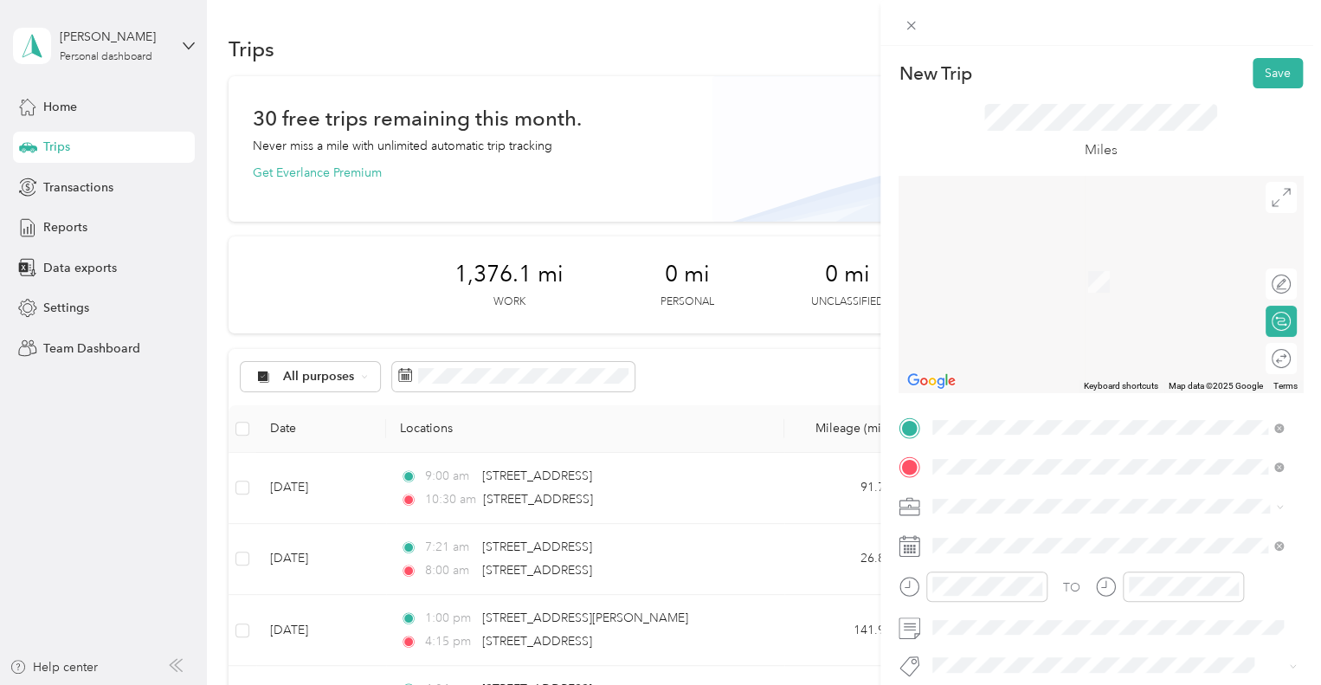
click at [1035, 262] on span "[STREET_ADDRESS][US_STATE]" at bounding box center [1051, 256] width 173 height 16
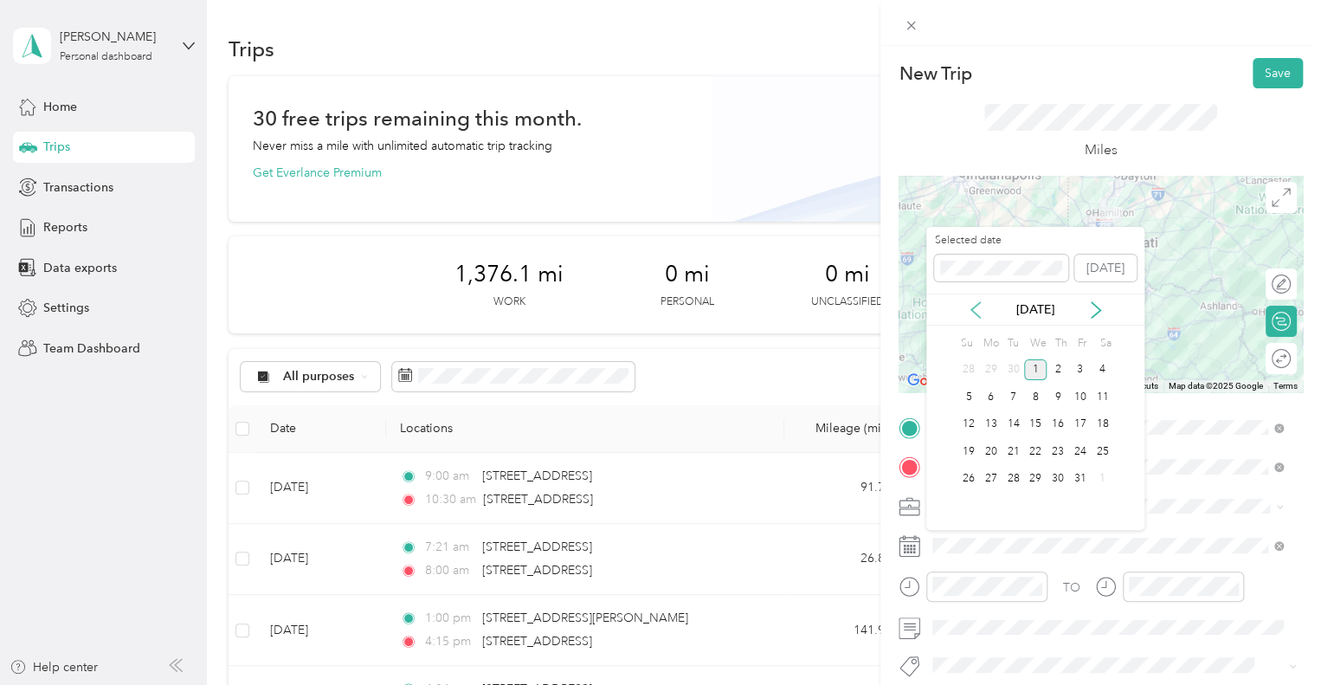
click at [979, 313] on icon at bounding box center [975, 309] width 17 height 17
click at [1015, 476] on div "30" at bounding box center [1013, 479] width 23 height 22
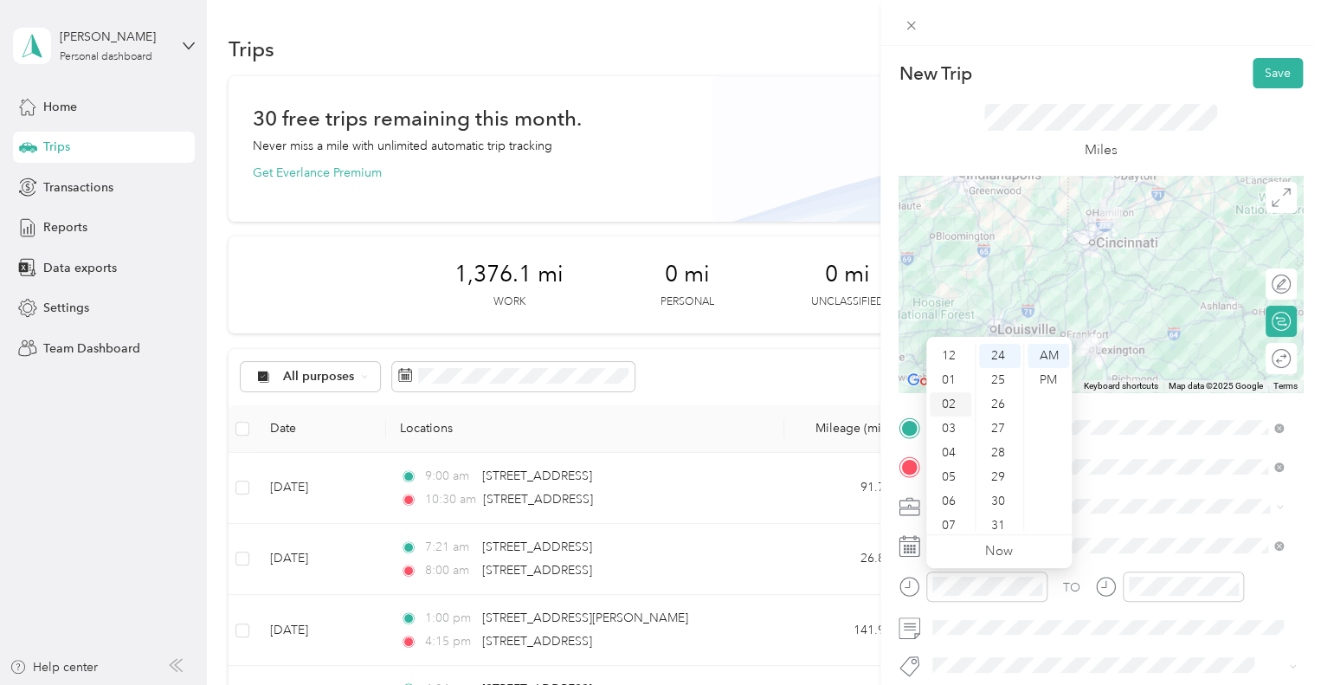
click at [949, 403] on div "02" at bounding box center [951, 404] width 42 height 24
click at [992, 377] on div "25" at bounding box center [1000, 380] width 42 height 24
click at [1055, 379] on div "PM" at bounding box center [1049, 380] width 42 height 24
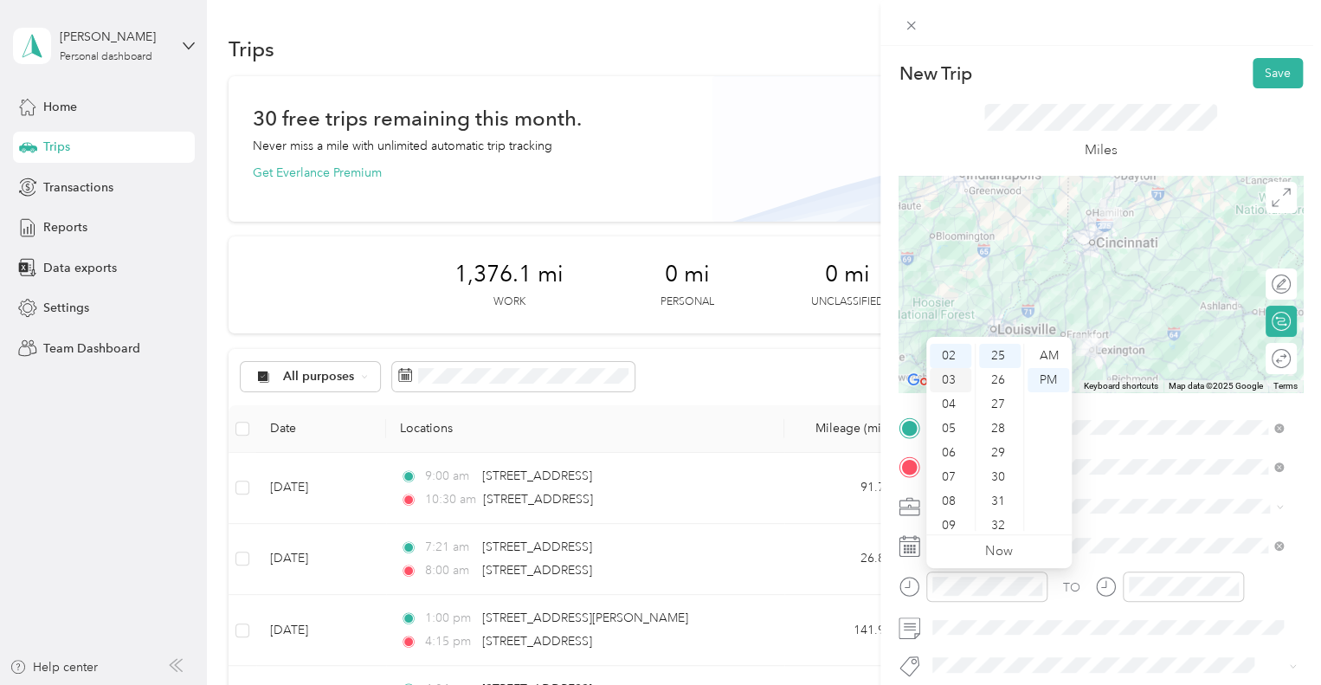
click at [951, 379] on div "03" at bounding box center [951, 380] width 42 height 24
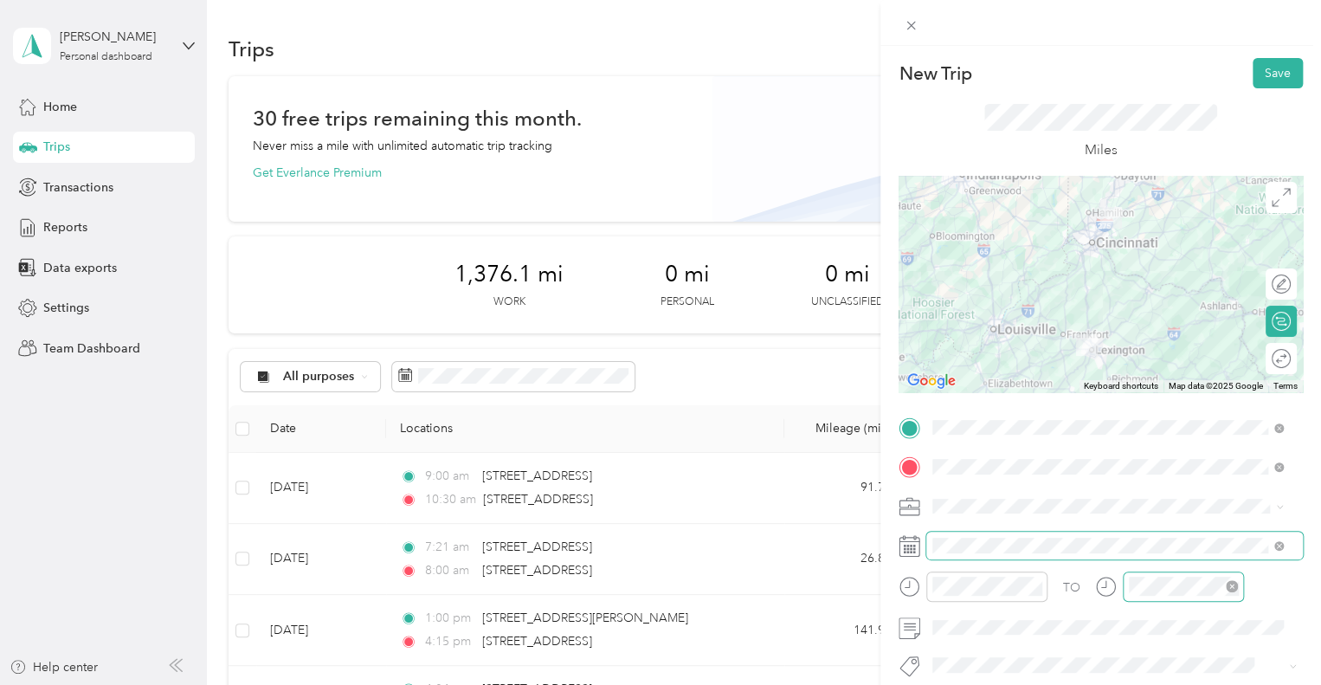
click at [1139, 596] on div at bounding box center [1183, 586] width 121 height 30
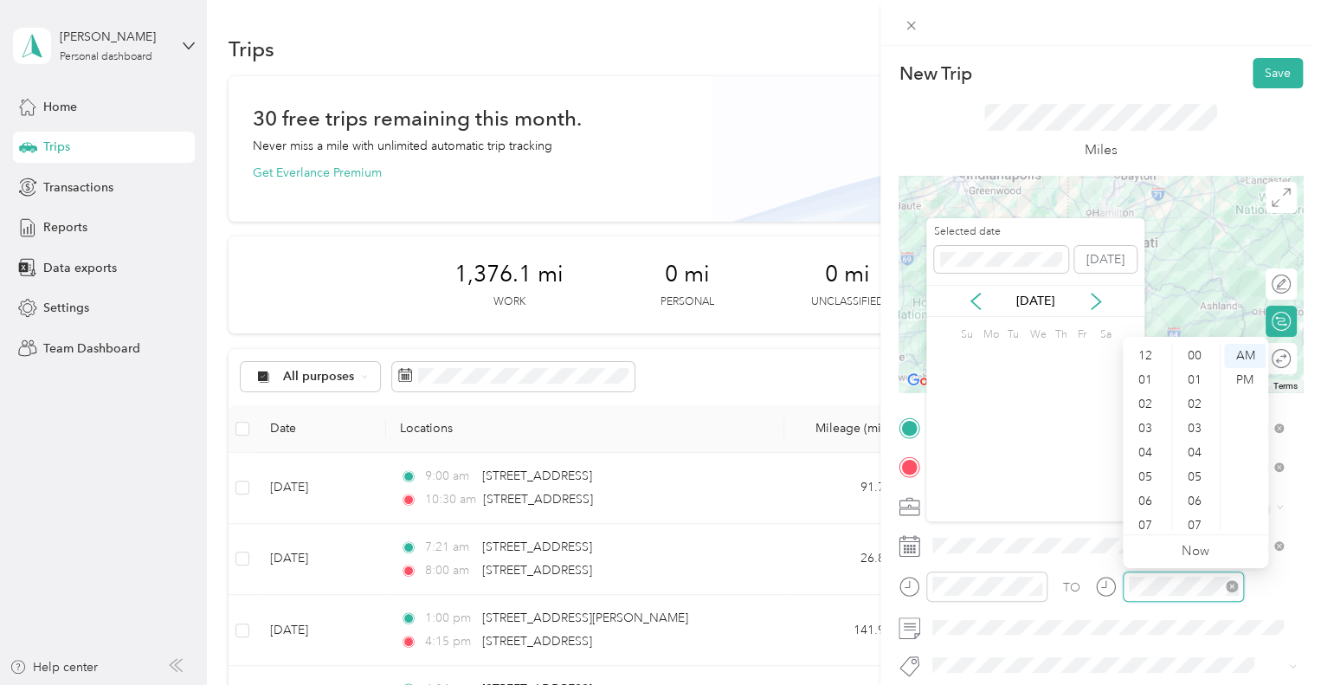
scroll to position [104, 0]
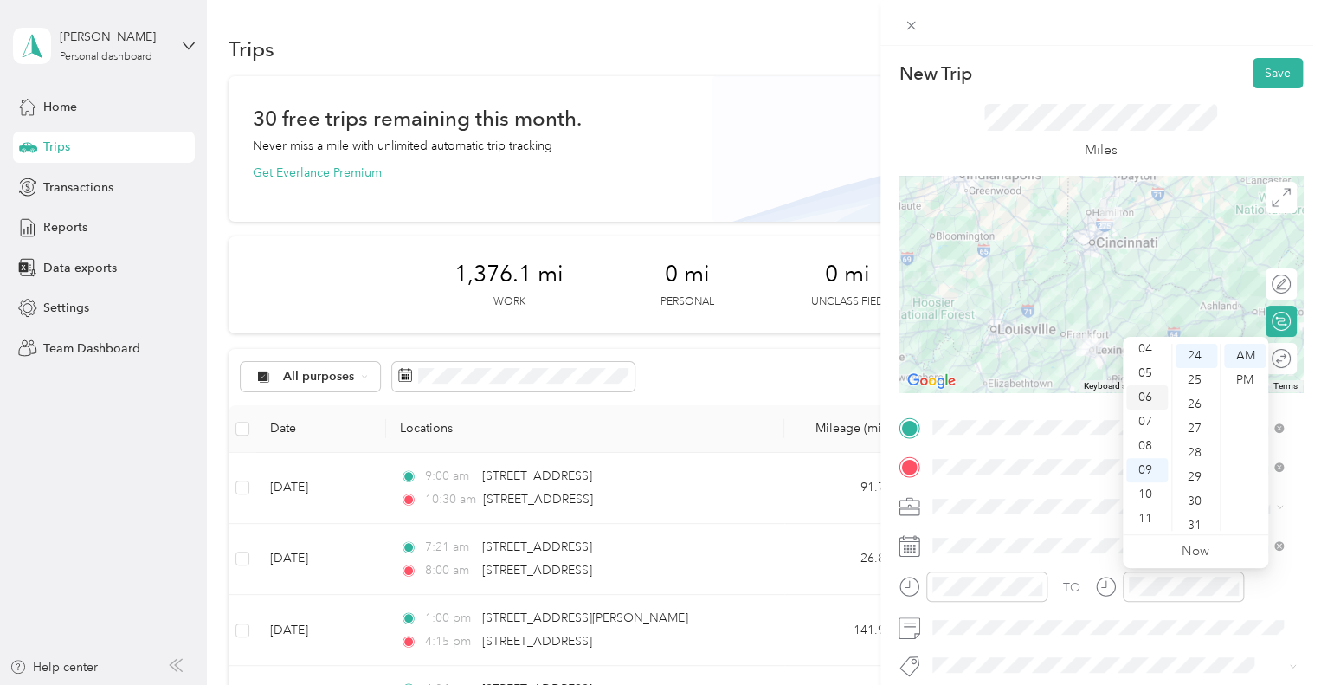
click at [1146, 393] on div "06" at bounding box center [1147, 397] width 42 height 24
click at [1195, 384] on div "18" at bounding box center [1197, 383] width 42 height 24
click at [1247, 383] on div "PM" at bounding box center [1245, 380] width 42 height 24
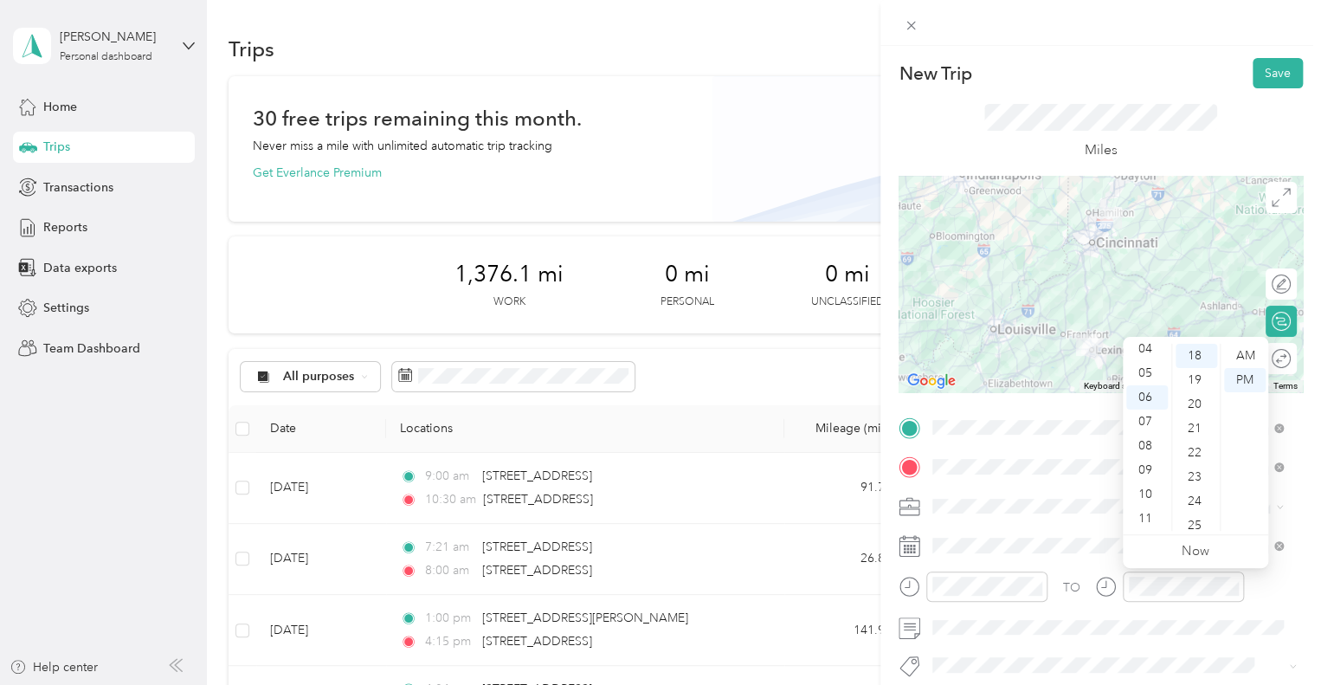
click at [1197, 647] on div "TO Add photo" at bounding box center [1101, 623] width 404 height 418
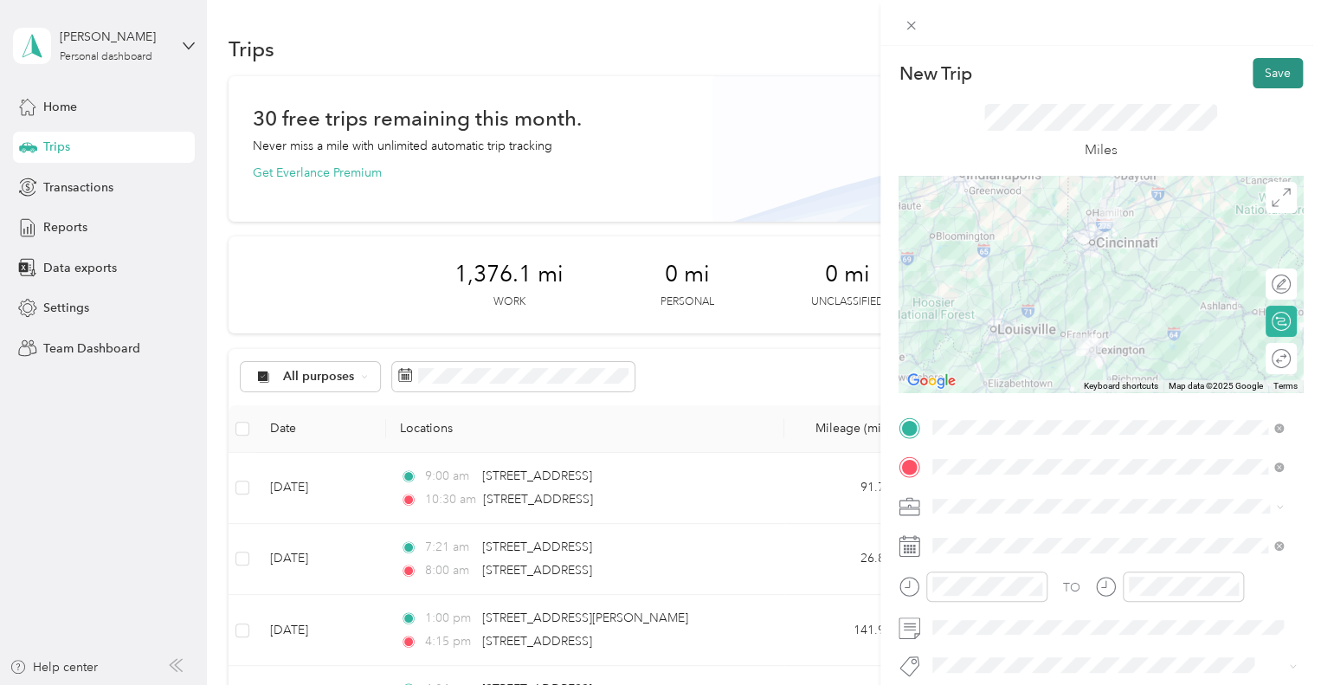
click at [1253, 76] on button "Save" at bounding box center [1278, 73] width 50 height 30
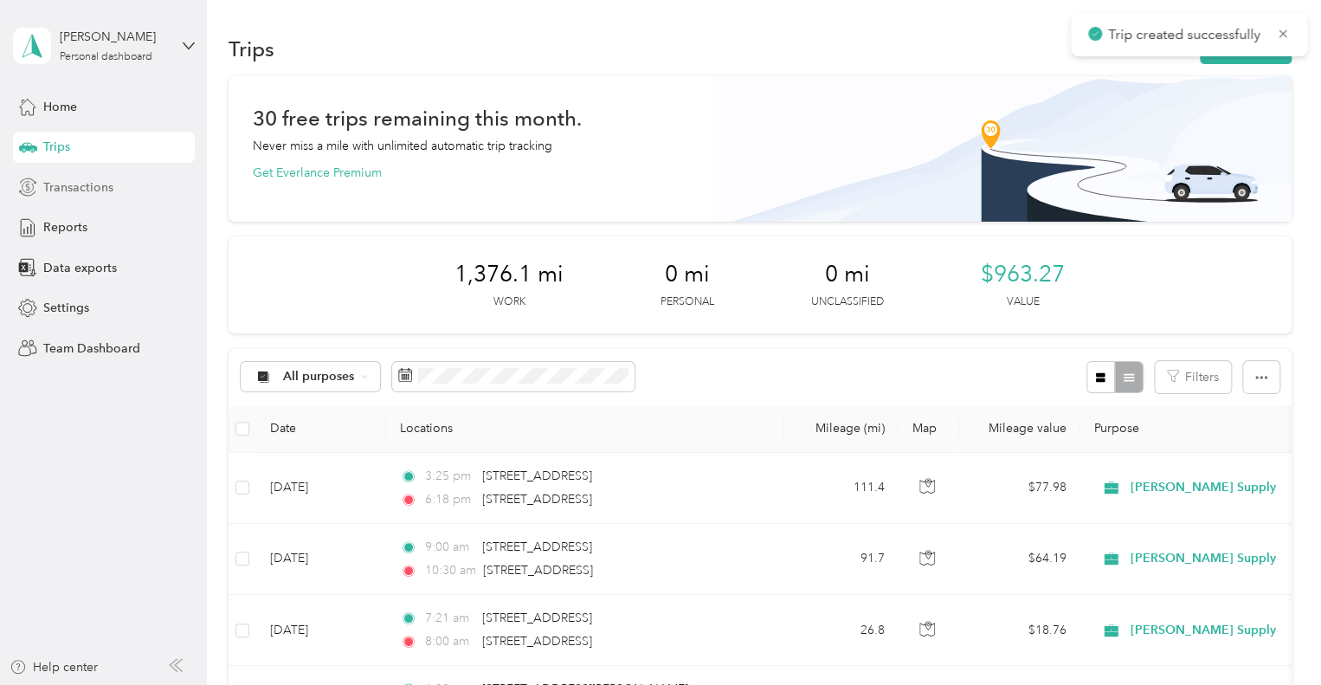
click at [61, 179] on span "Transactions" at bounding box center [78, 187] width 70 height 18
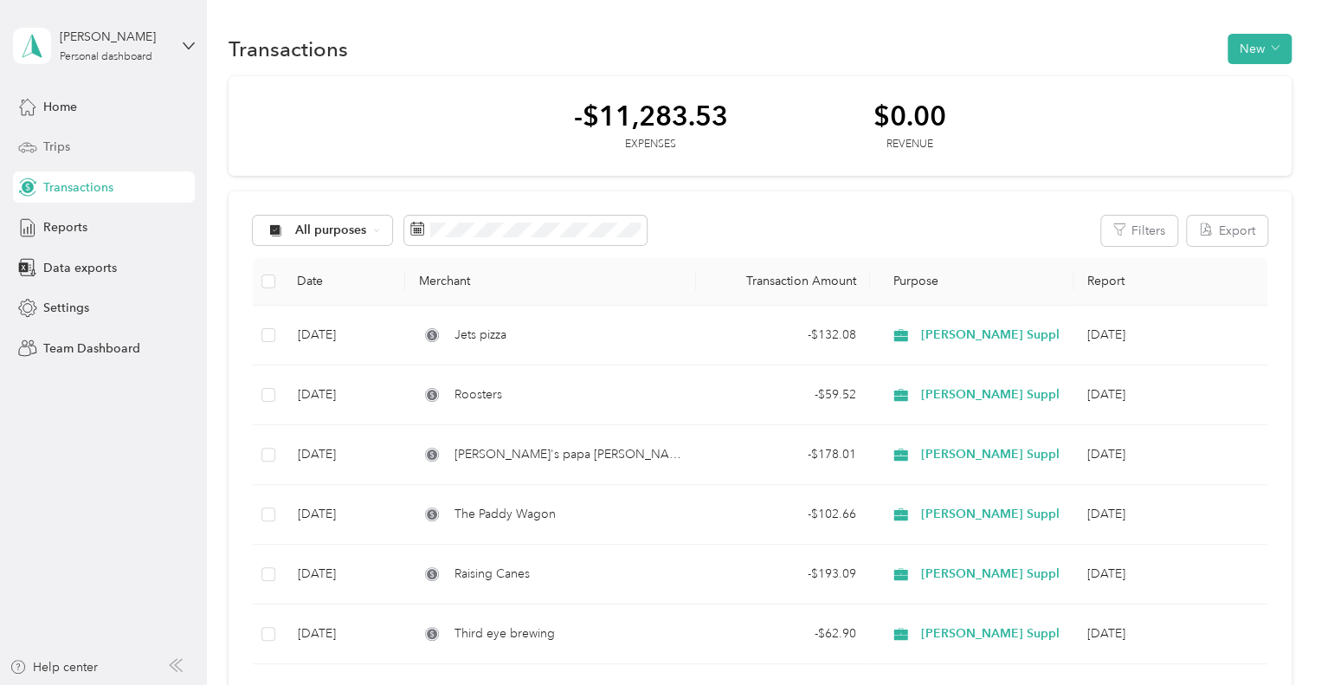
click at [66, 146] on span "Trips" at bounding box center [56, 147] width 27 height 18
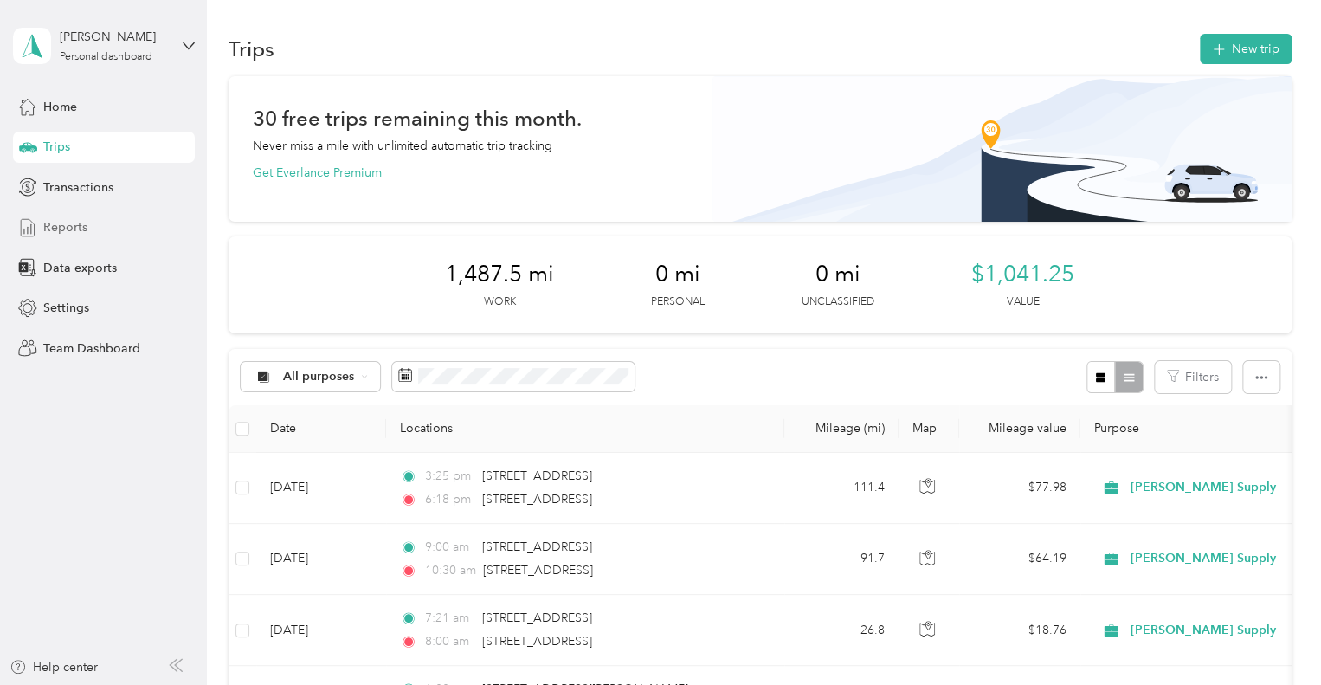
click at [79, 229] on span "Reports" at bounding box center [65, 227] width 44 height 18
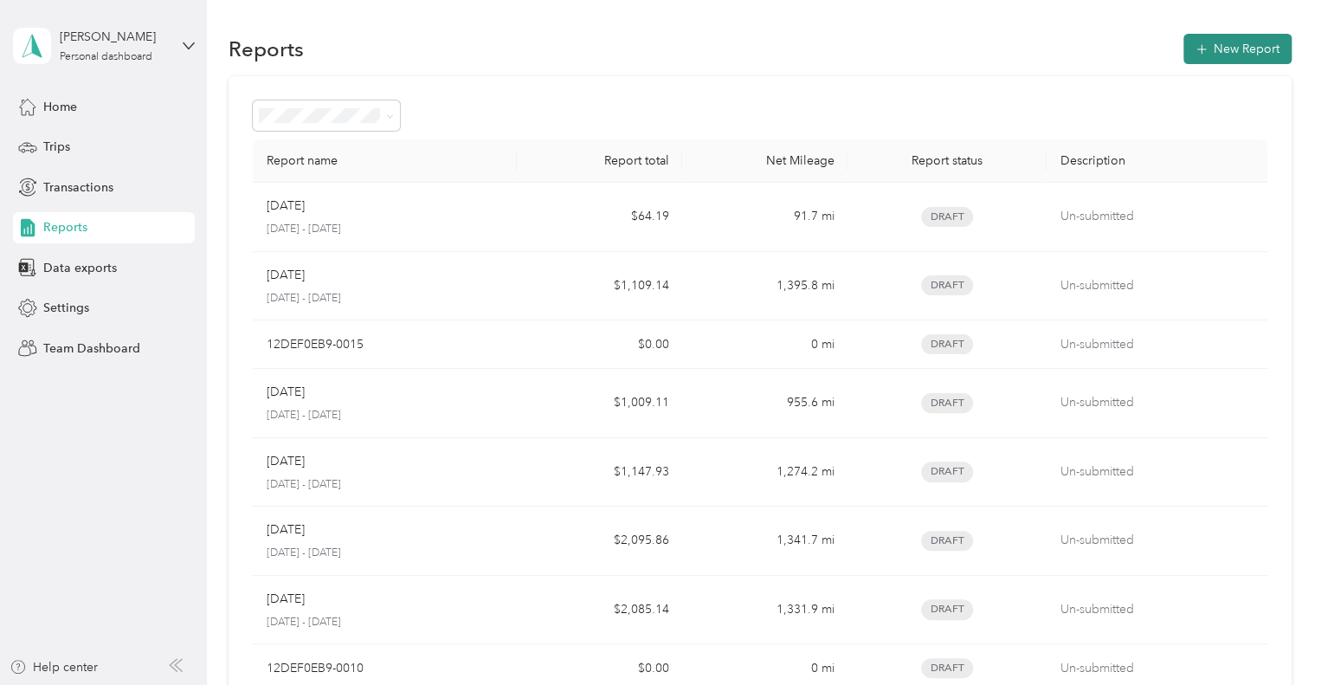
click at [1218, 41] on button "New Report" at bounding box center [1237, 49] width 108 height 30
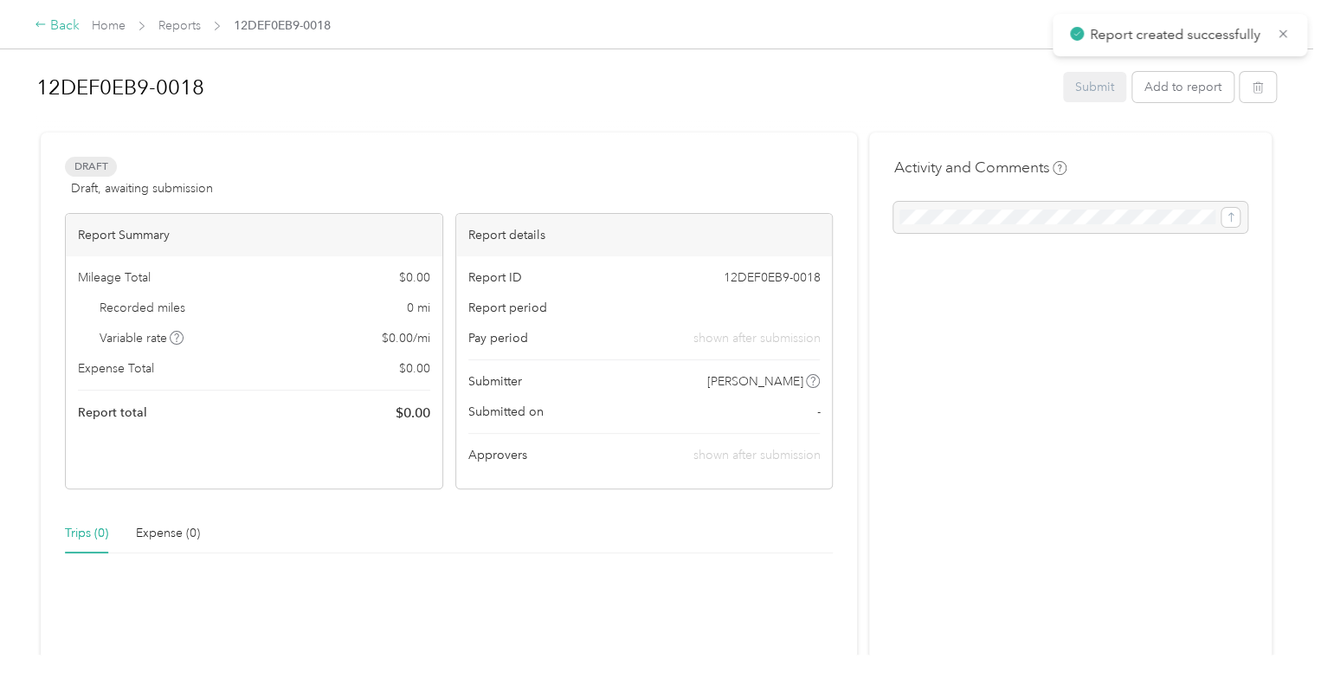
click at [49, 24] on div "Back" at bounding box center [57, 26] width 45 height 21
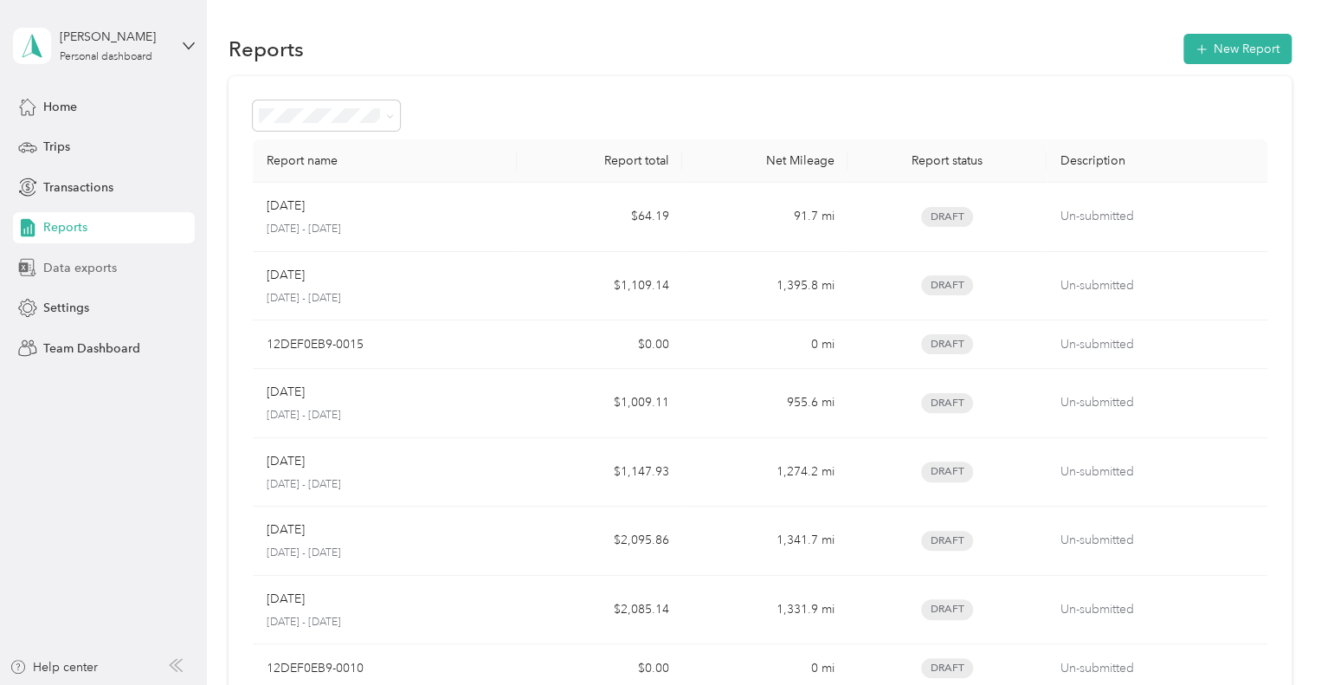
click at [78, 267] on span "Data exports" at bounding box center [80, 268] width 74 height 18
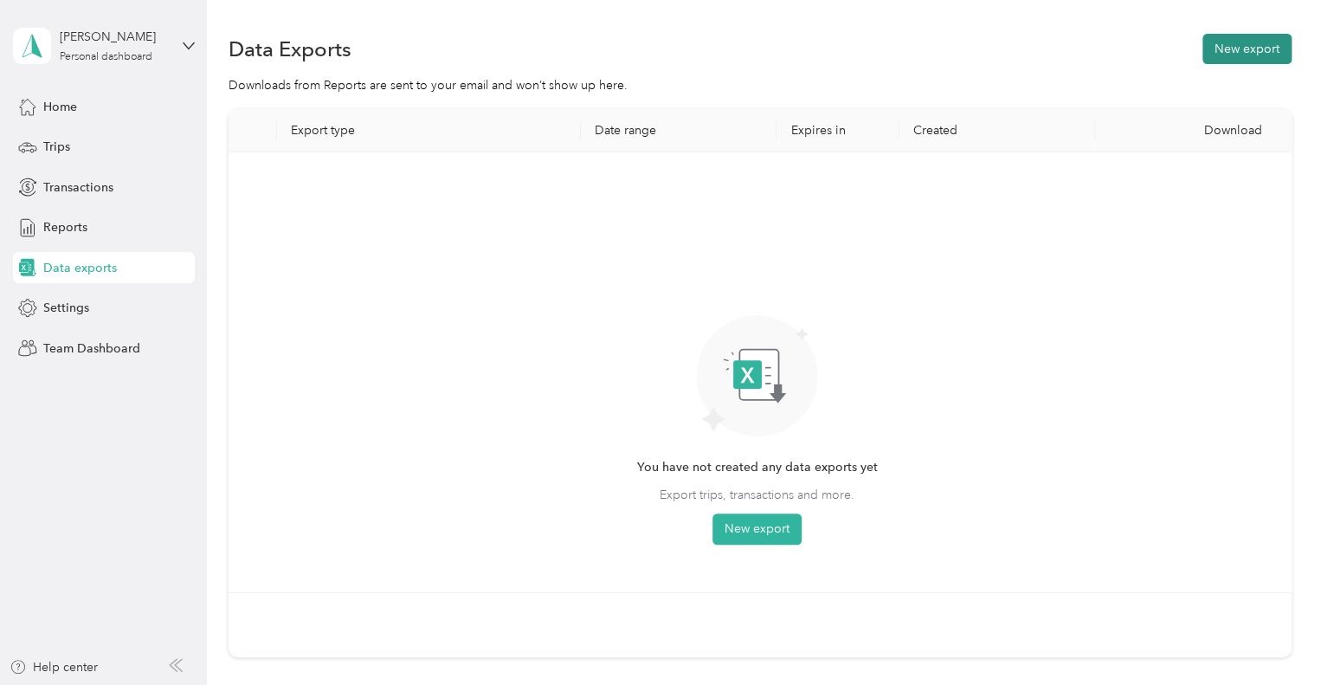
click at [1218, 55] on button "New export" at bounding box center [1246, 49] width 89 height 30
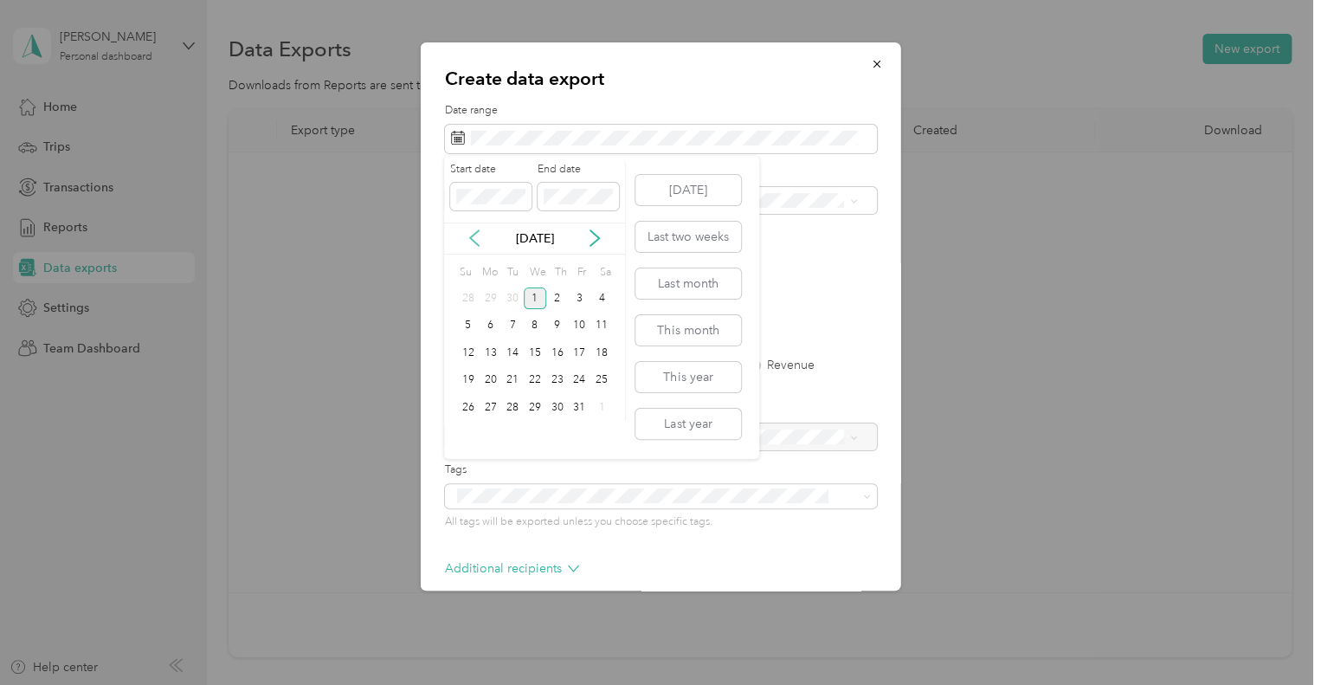
click at [476, 238] on icon at bounding box center [474, 237] width 17 height 17
click at [493, 297] on div "1" at bounding box center [491, 298] width 23 height 22
click at [515, 402] on div "30" at bounding box center [512, 407] width 23 height 22
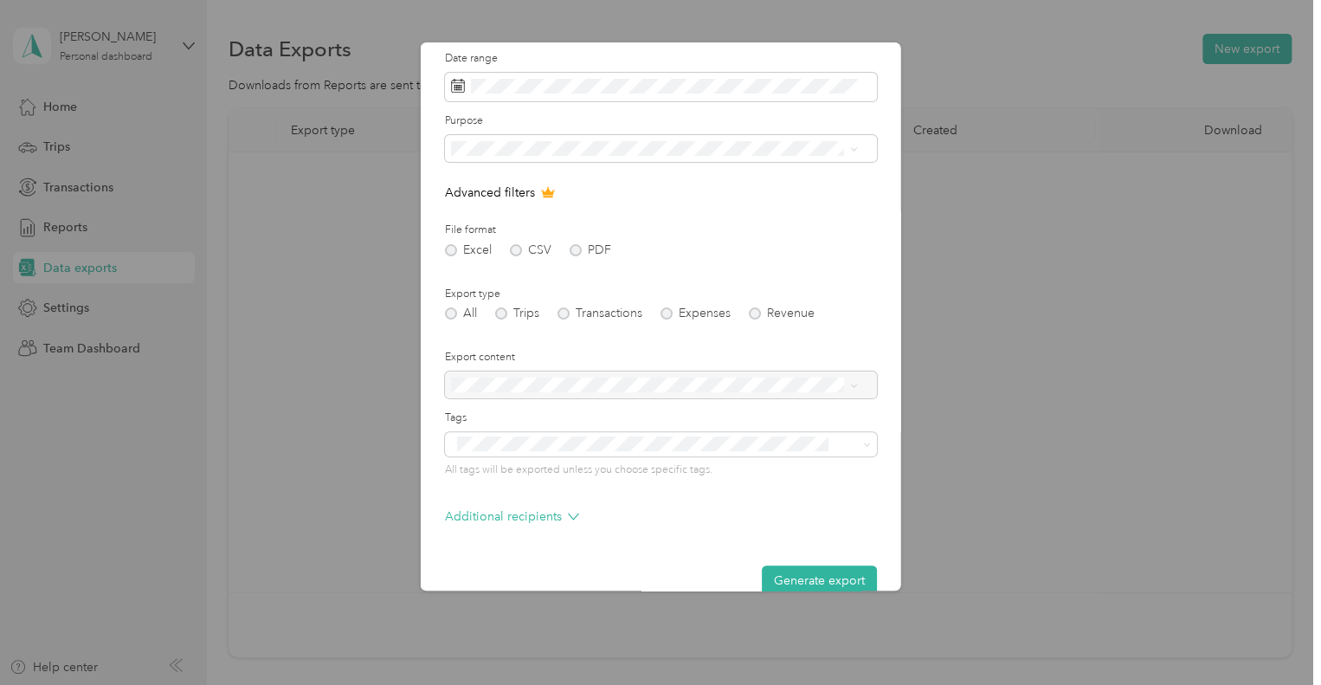
scroll to position [81, 0]
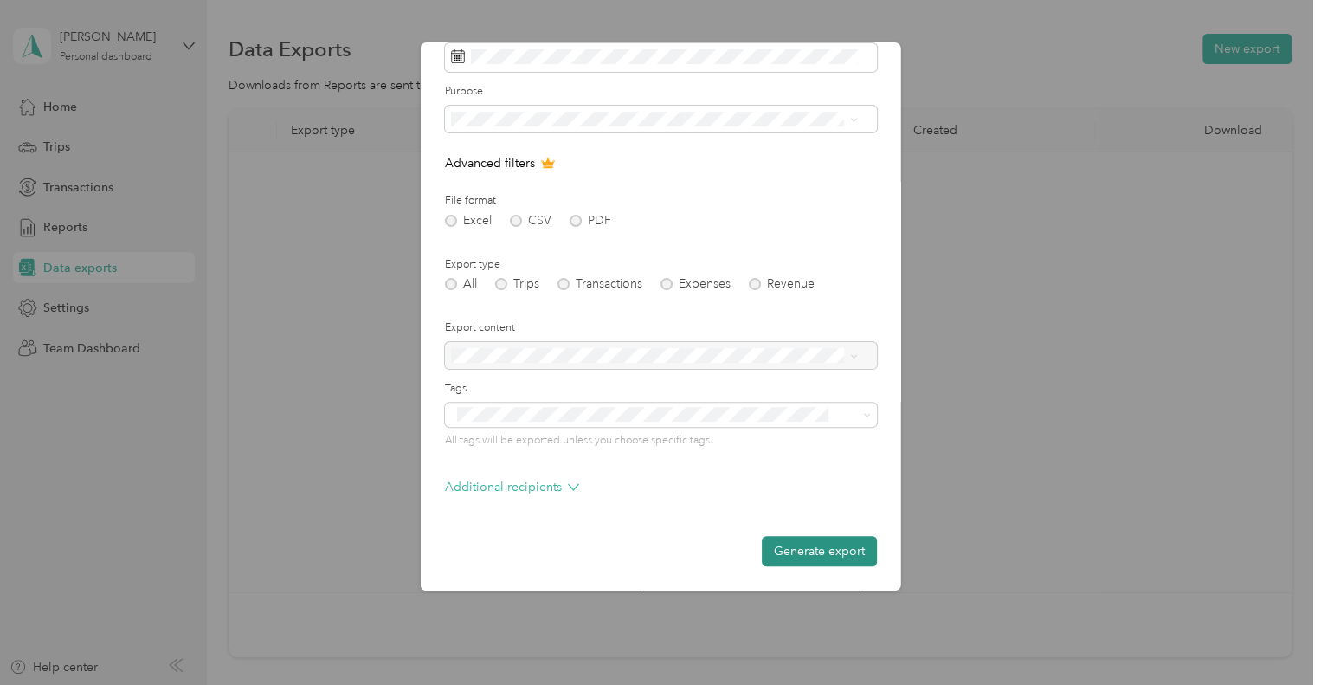
click at [782, 550] on button "Generate export" at bounding box center [819, 551] width 115 height 30
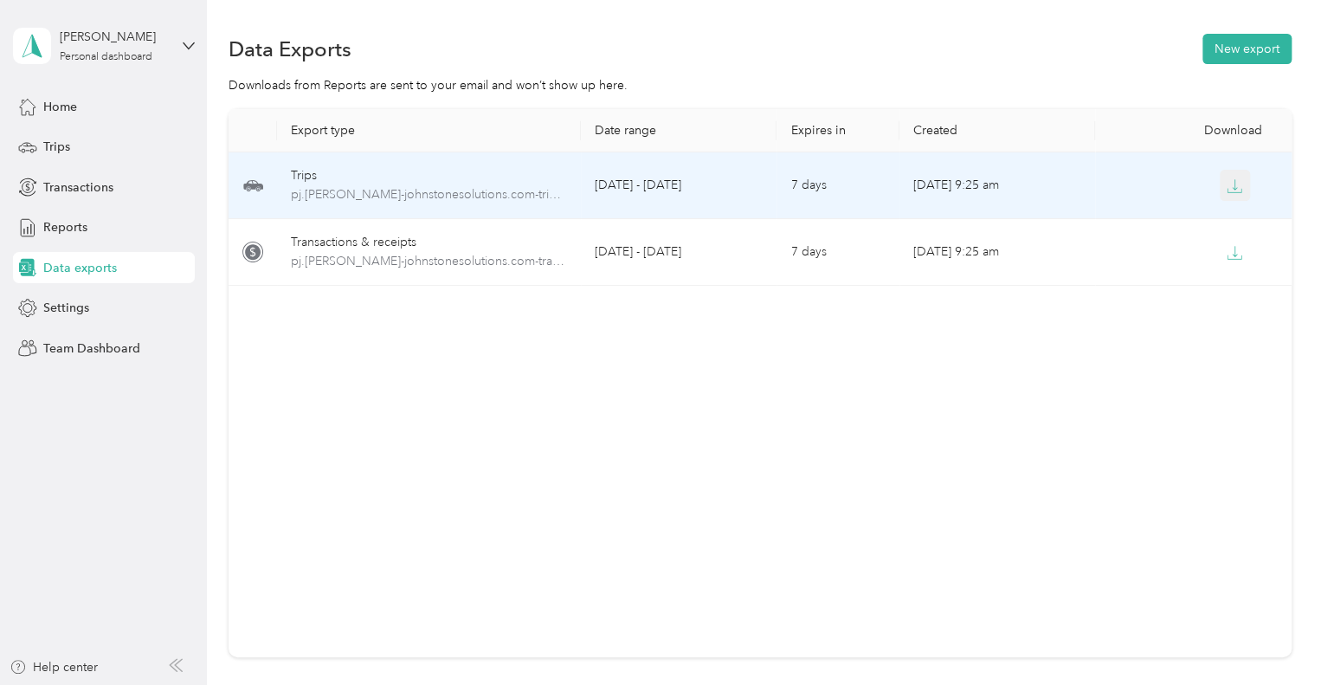
click at [1241, 196] on button "button" at bounding box center [1235, 185] width 31 height 31
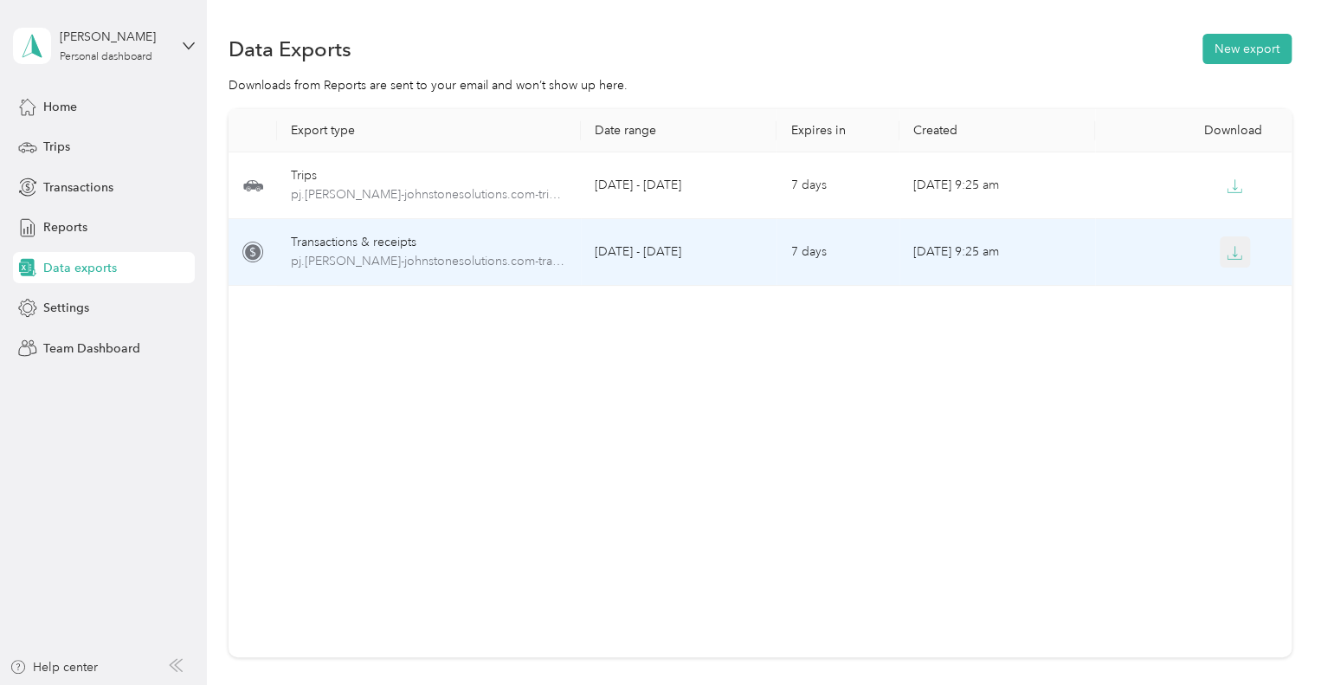
click at [1235, 251] on icon "button" at bounding box center [1235, 253] width 16 height 16
